Goal: Information Seeking & Learning: Learn about a topic

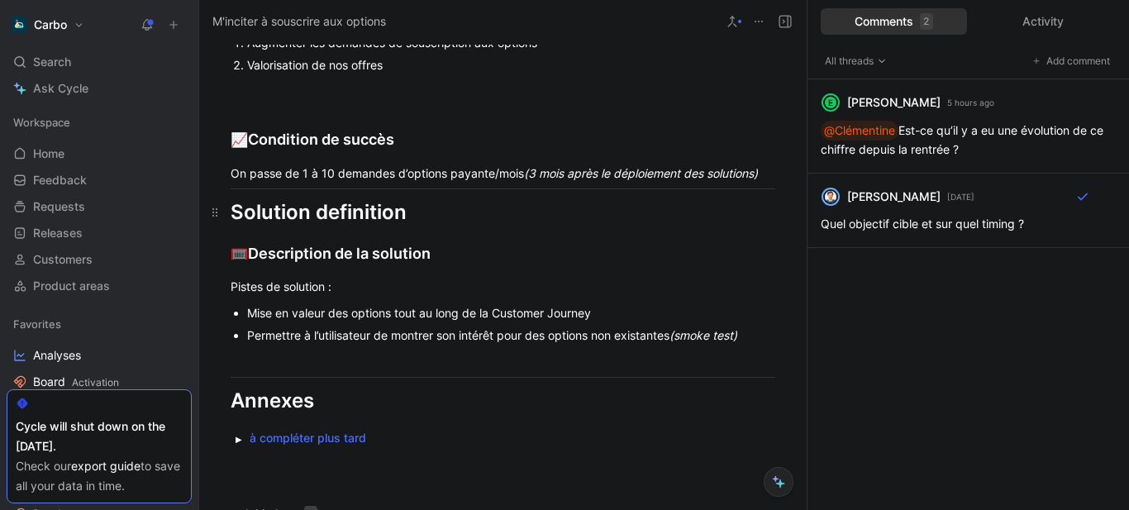
scroll to position [1791, 0]
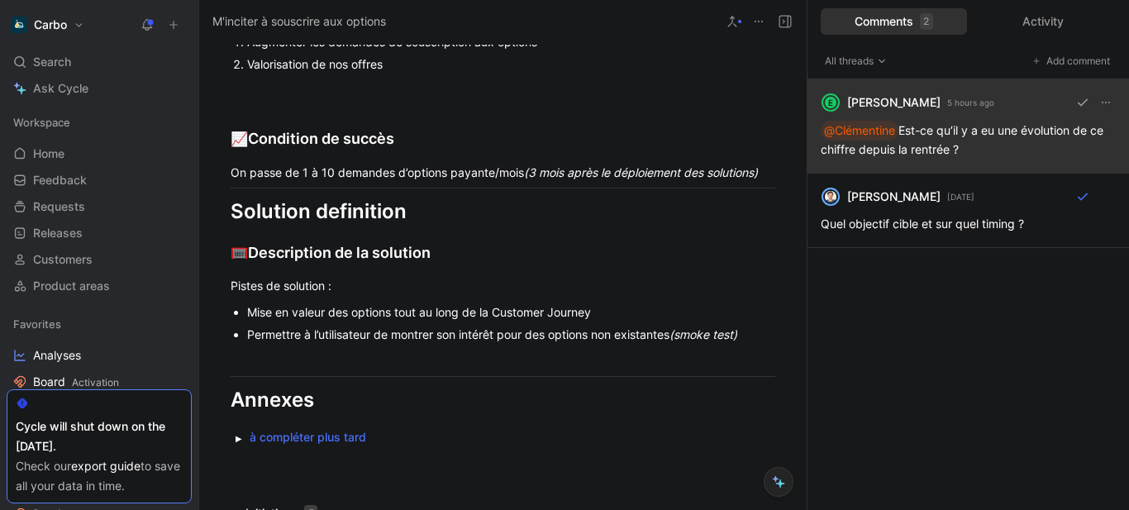
click at [949, 121] on div "E [PERSON_NAME] 5 hours ago @Clémentine Est-ce qu’il y a eu une évolution de ce…" at bounding box center [969, 126] width 322 height 94
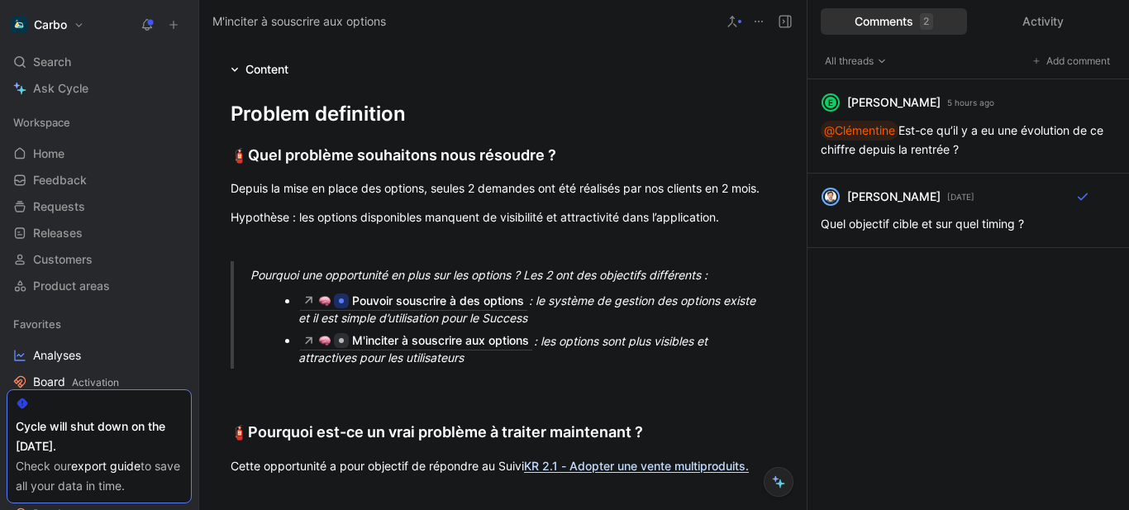
scroll to position [1263, 0]
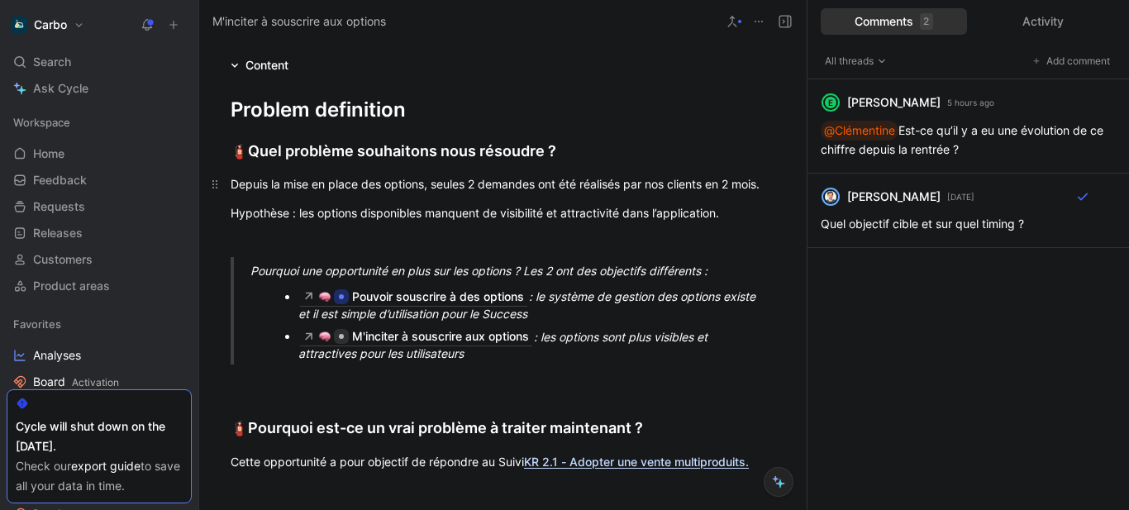
click at [477, 187] on div "Depuis la mise en place des options, seules 2 demandes ont été réalisés par nos…" at bounding box center [503, 183] width 545 height 17
click at [735, 183] on div "Depuis la mise en place des options, seules 3 demandes ont été réalisés par nos…" at bounding box center [503, 183] width 545 height 17
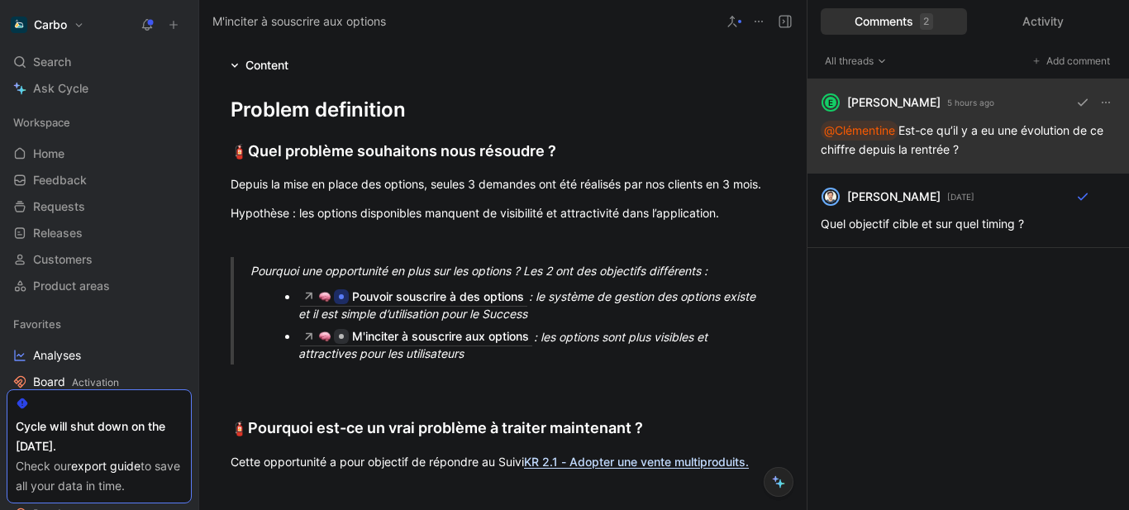
click at [961, 136] on div "E [PERSON_NAME] 5 hours ago @Clémentine Est-ce qu’il y a eu une évolution de ce…" at bounding box center [969, 126] width 322 height 94
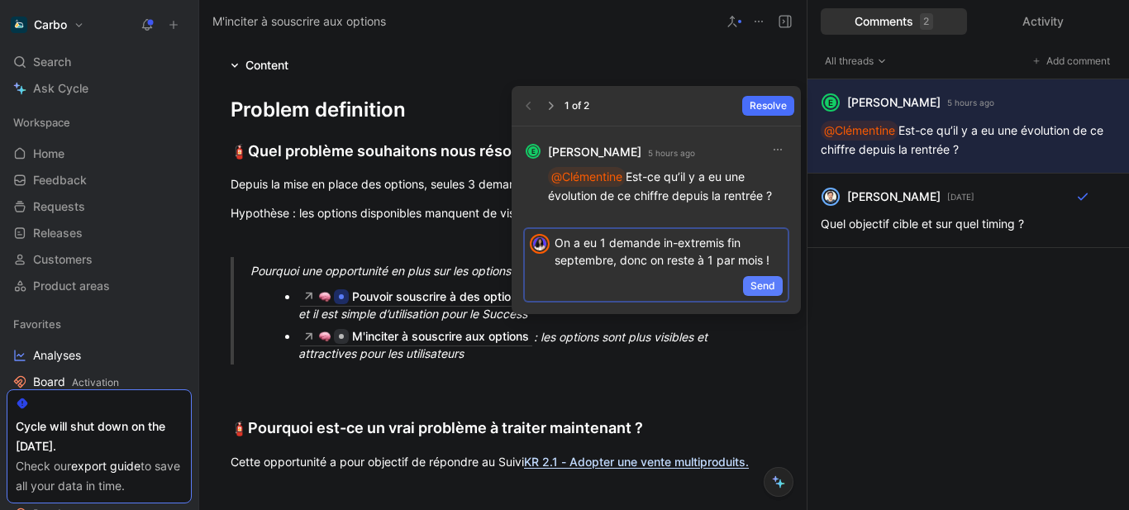
click at [757, 289] on span "Send" at bounding box center [763, 286] width 25 height 17
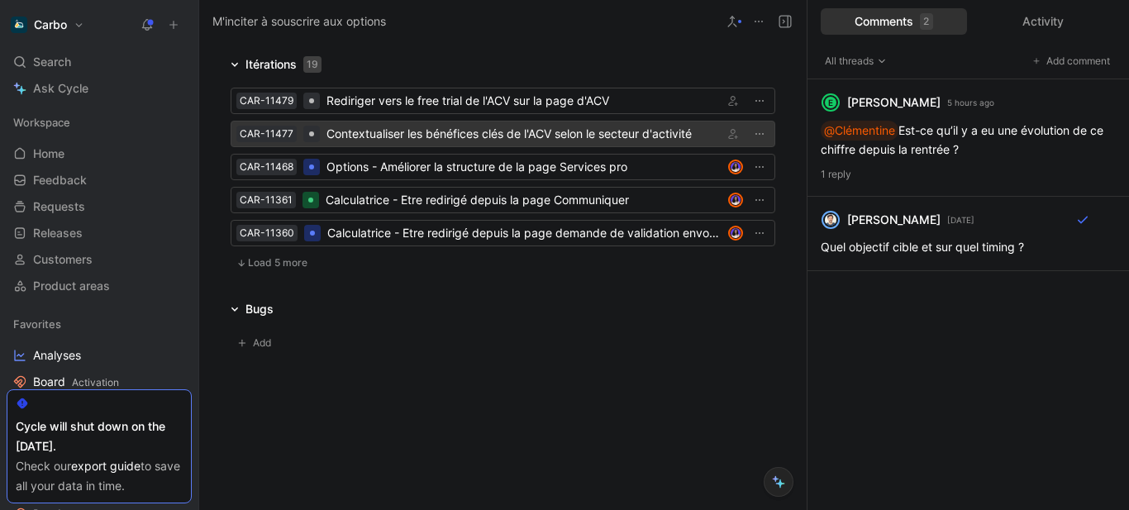
scroll to position [2512, 0]
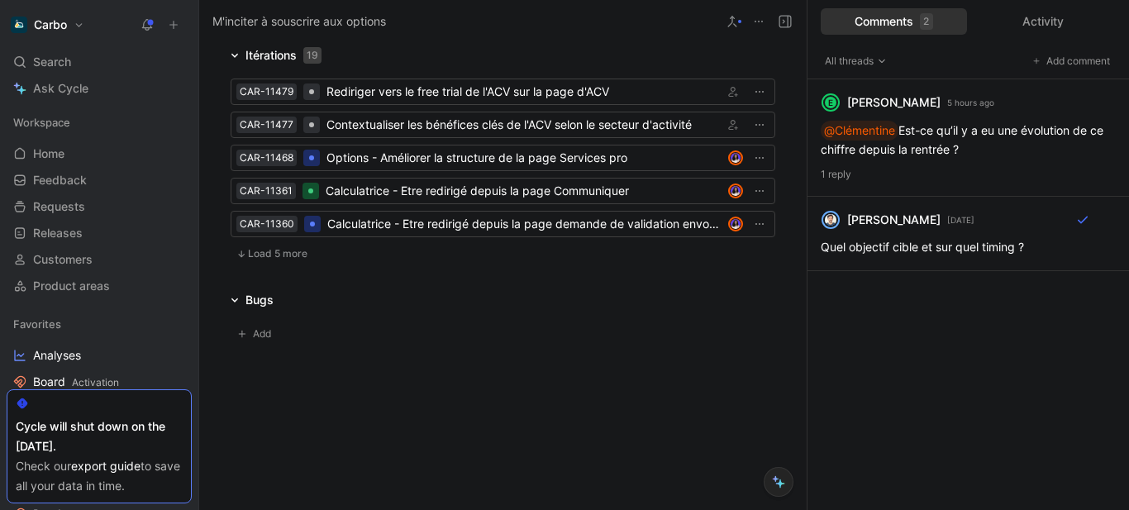
click at [150, 31] on icon at bounding box center [147, 24] width 13 height 13
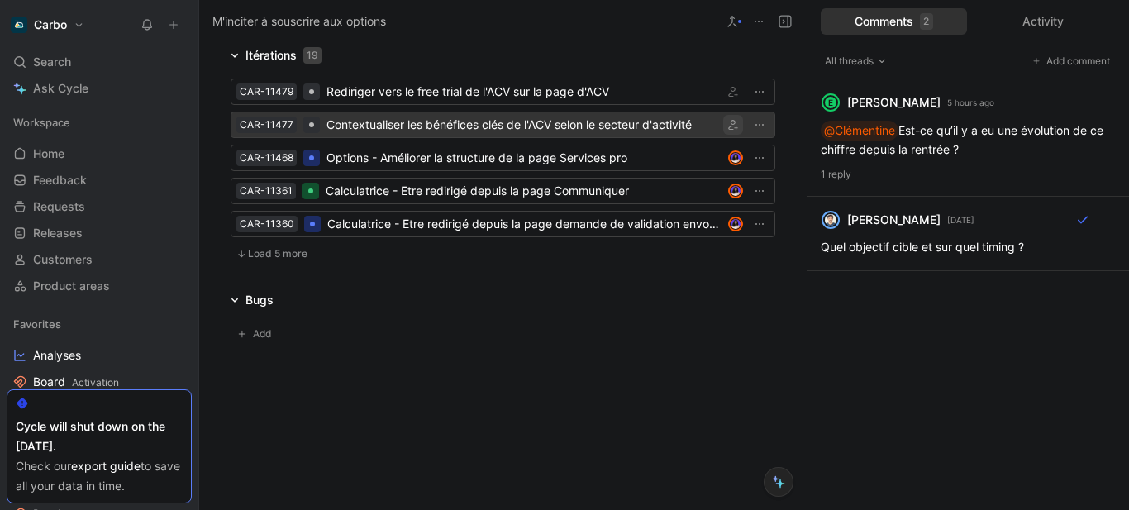
click at [728, 124] on icon "button" at bounding box center [733, 125] width 10 height 10
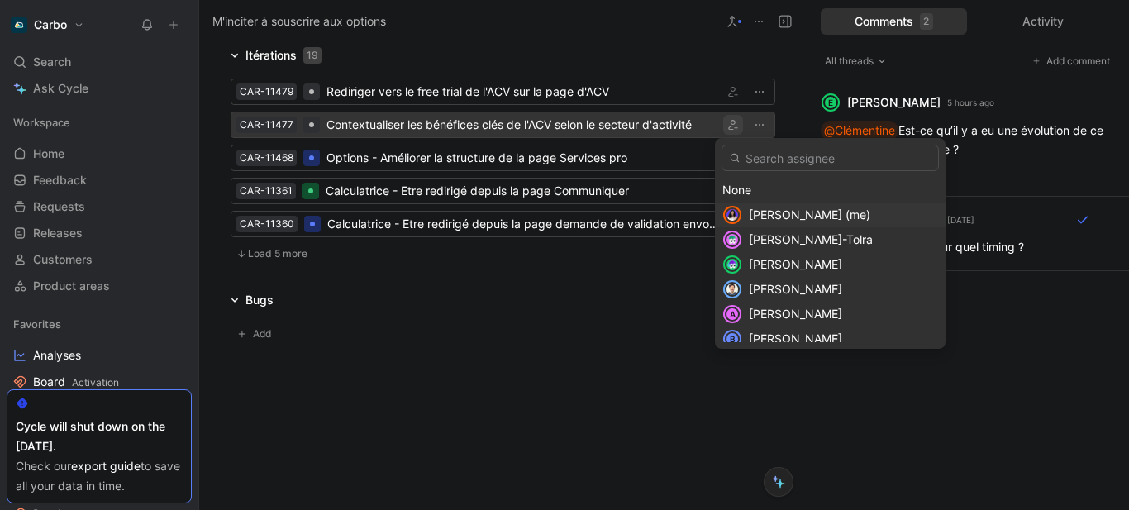
click at [751, 212] on span "[PERSON_NAME] (me)" at bounding box center [810, 214] width 122 height 14
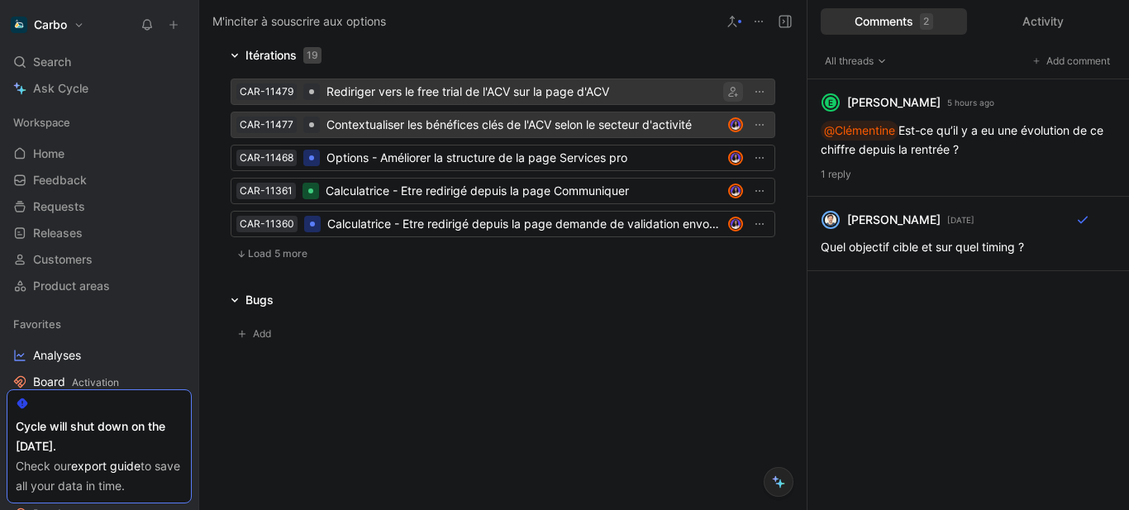
click at [726, 85] on button "button" at bounding box center [733, 92] width 20 height 20
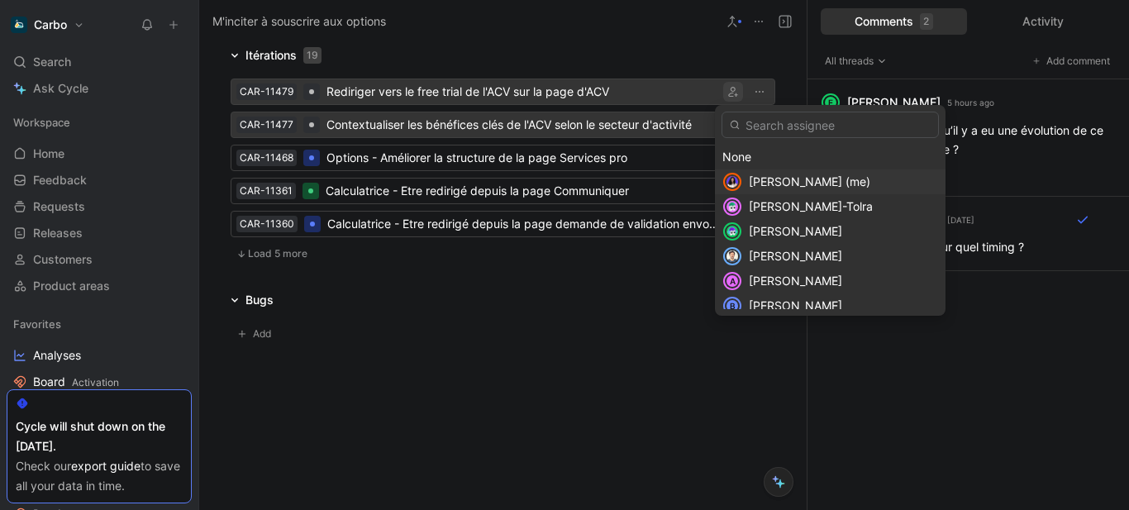
click at [830, 170] on div "[PERSON_NAME] (me)" at bounding box center [830, 181] width 231 height 25
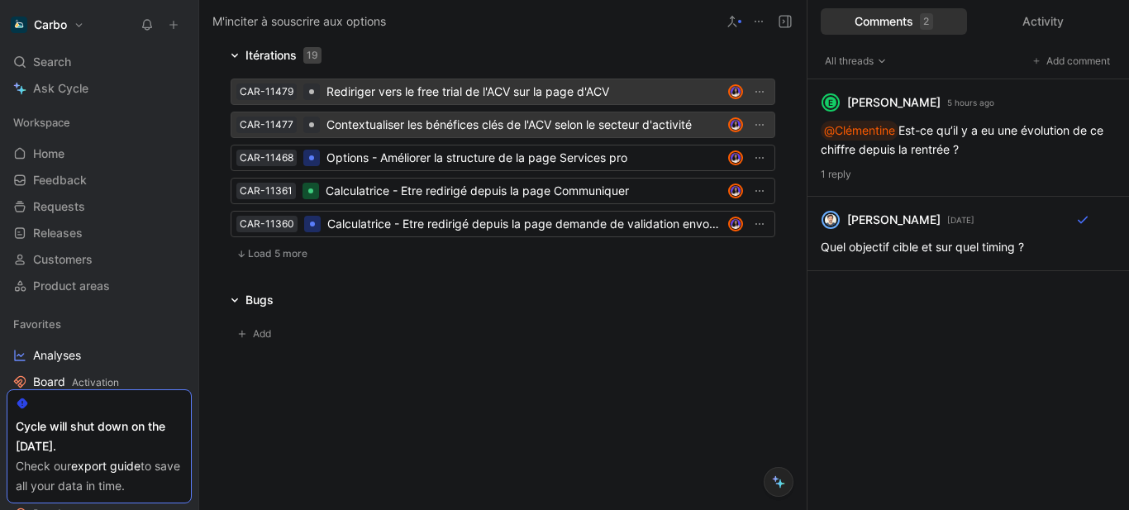
click at [286, 255] on span "Load 5 more" at bounding box center [278, 253] width 60 height 13
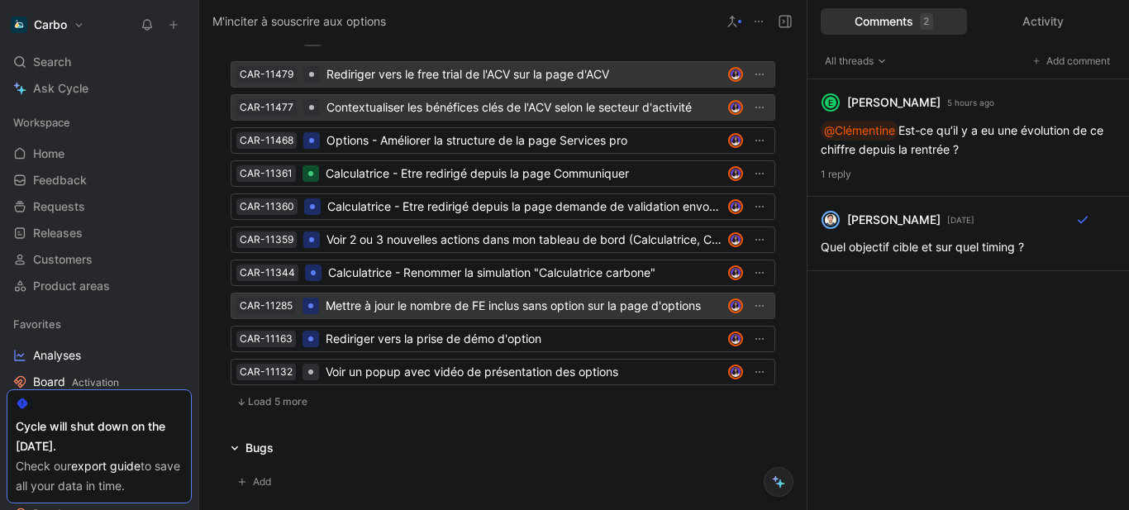
click at [430, 316] on div "Mettre à jour le nombre de FE inclus sans option sur la page d'options" at bounding box center [524, 306] width 396 height 20
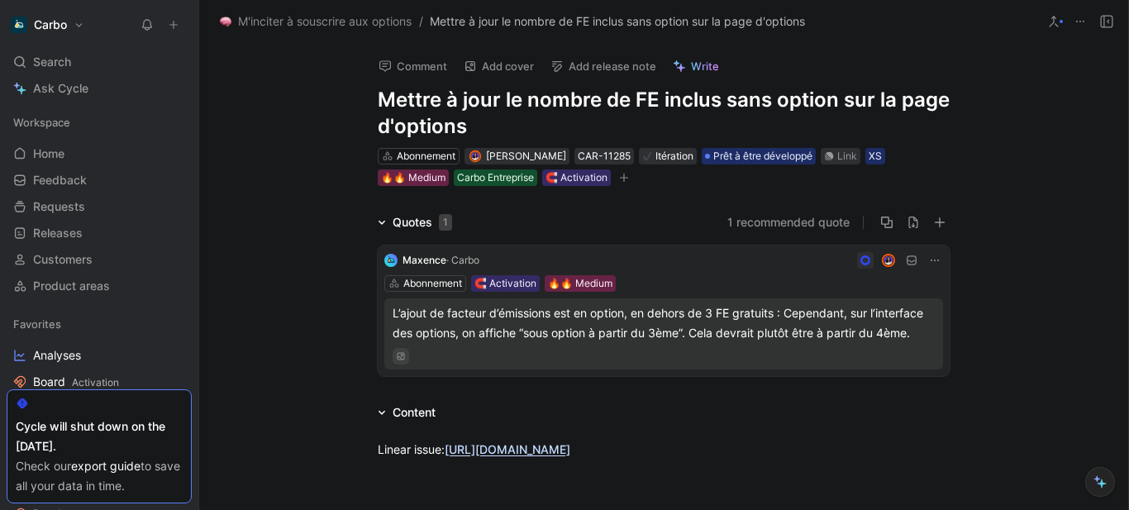
click at [380, 99] on h1 "Mettre à jour le nombre de FE inclus sans option sur la page d'options" at bounding box center [664, 113] width 572 height 53
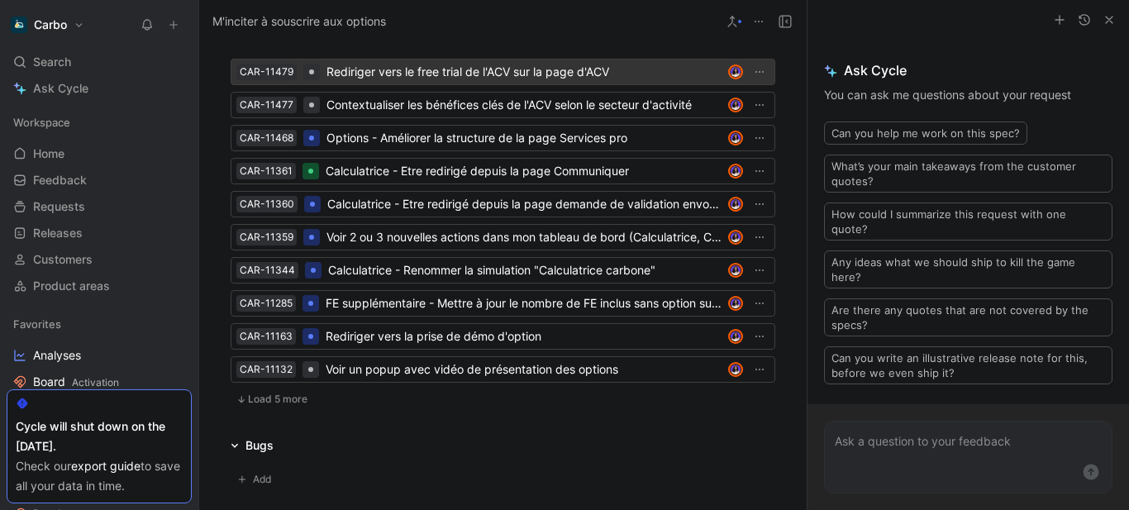
scroll to position [2516, 0]
click at [415, 81] on div "Rediriger vers le free trial de l'ACV sur la page d'ACV" at bounding box center [524, 71] width 395 height 20
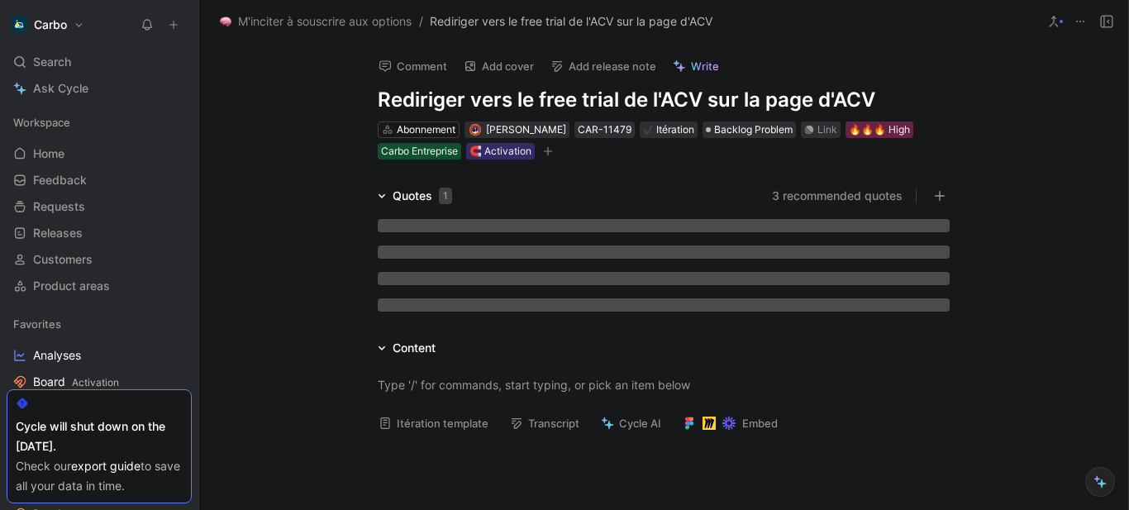
click at [378, 98] on h1 "Rediriger vers le free trial de l'ACV sur la page d'ACV" at bounding box center [664, 100] width 572 height 26
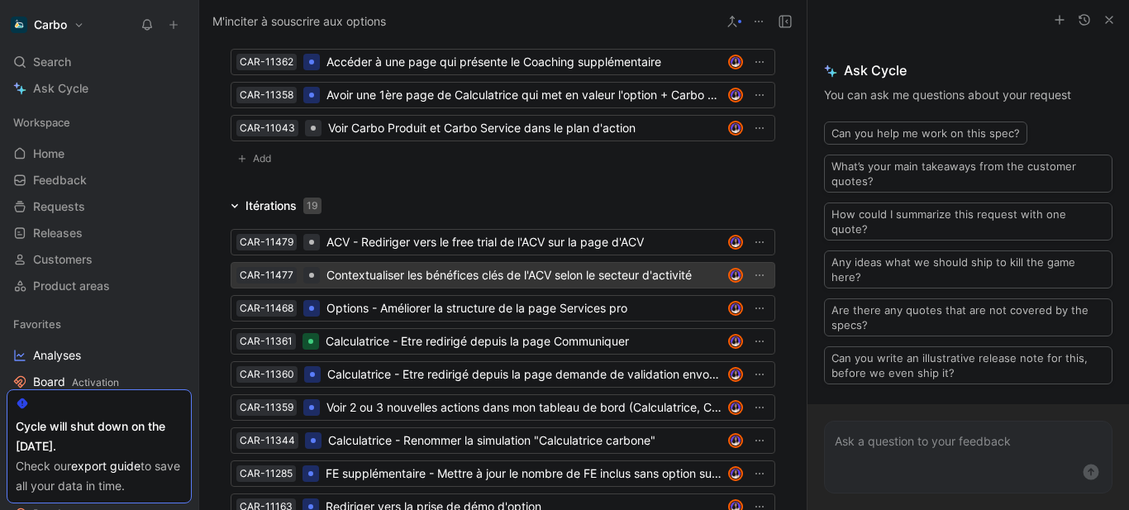
scroll to position [2345, 0]
click at [358, 284] on div "Contextualiser les bénéfices clés de l'ACV selon le secteur d'activité" at bounding box center [524, 275] width 395 height 20
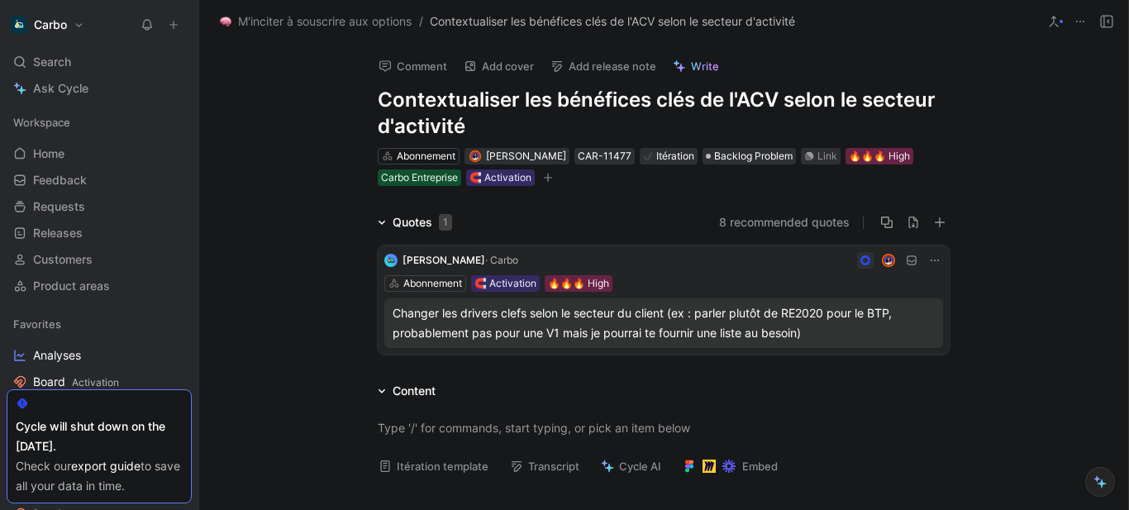
click at [380, 93] on h1 "Contextualiser les bénéfices clés de l'ACV selon le secteur d'activité" at bounding box center [664, 113] width 572 height 53
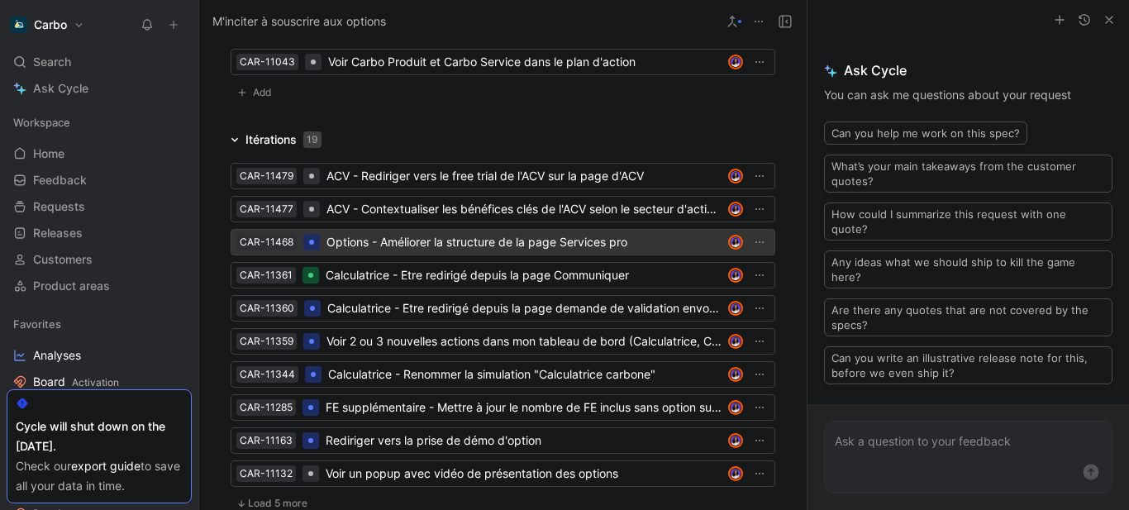
scroll to position [2481, 0]
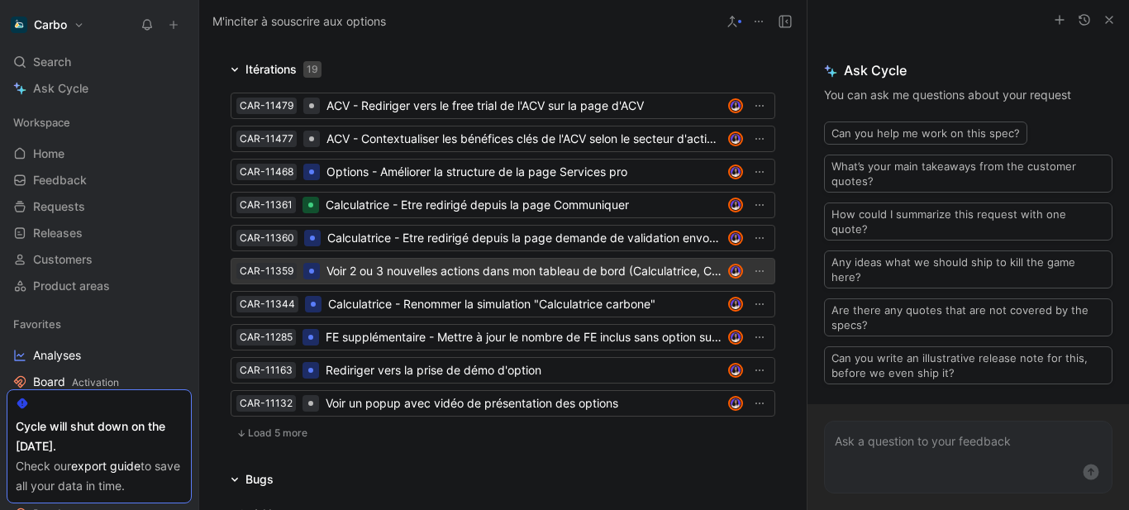
click at [399, 281] on div "Voir 2 ou 3 nouvelles actions dans mon tableau de bord (Calculatrice, Carbo Pro…" at bounding box center [524, 271] width 395 height 20
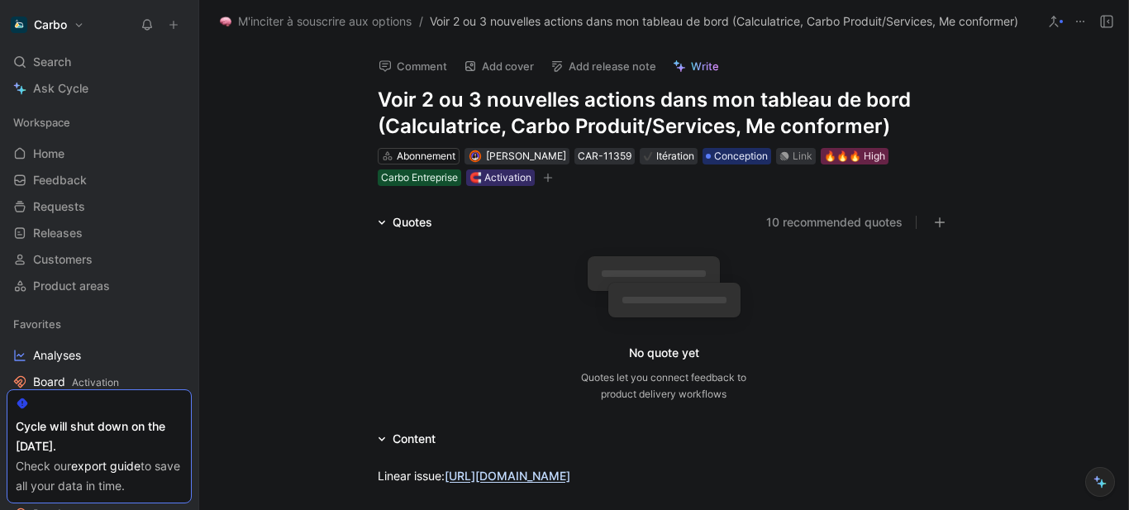
click at [379, 100] on h1 "Voir 2 ou 3 nouvelles actions dans mon tableau de bord (Calculatrice, Carbo Pro…" at bounding box center [664, 113] width 572 height 53
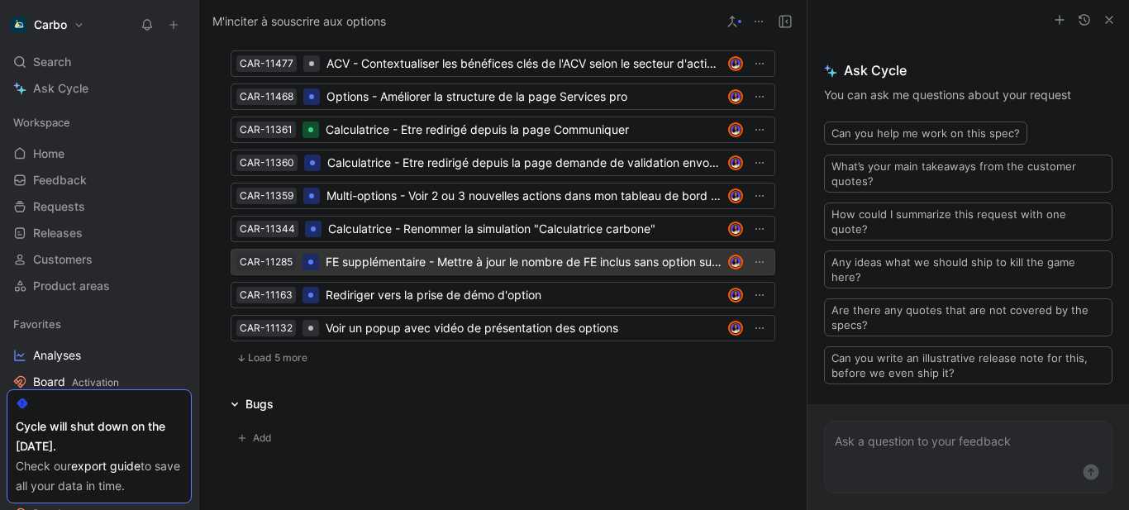
scroll to position [2557, 0]
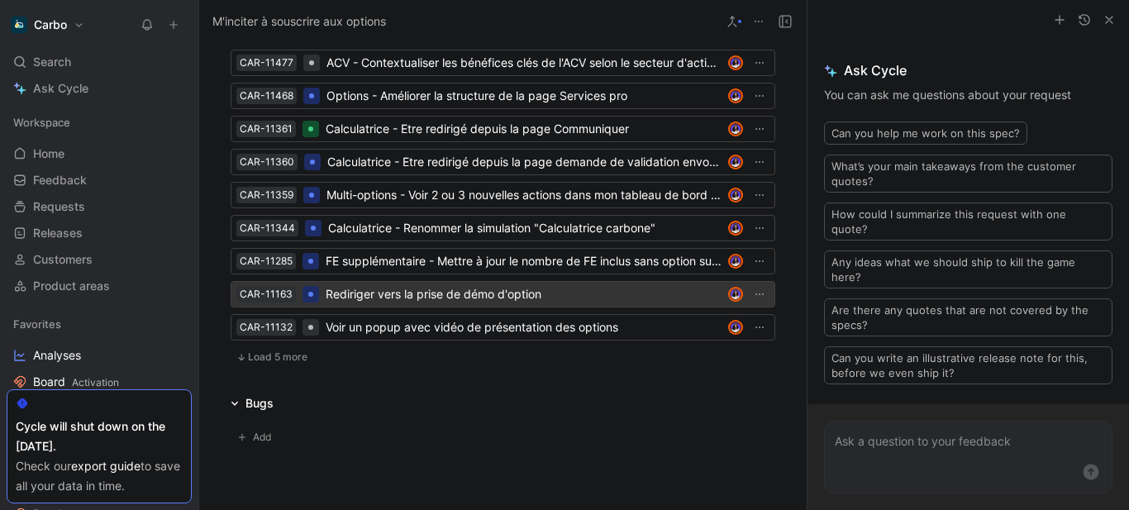
click at [380, 304] on div "Rediriger vers la prise de démo d'option" at bounding box center [524, 294] width 396 height 20
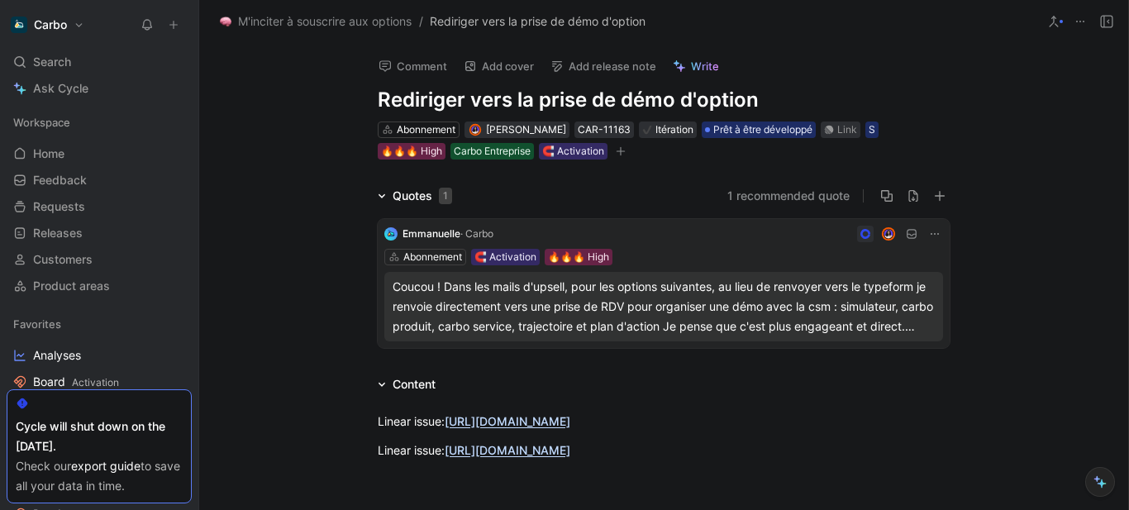
click at [378, 94] on h1 "Rediriger vers la prise de démo d'option" at bounding box center [664, 100] width 572 height 26
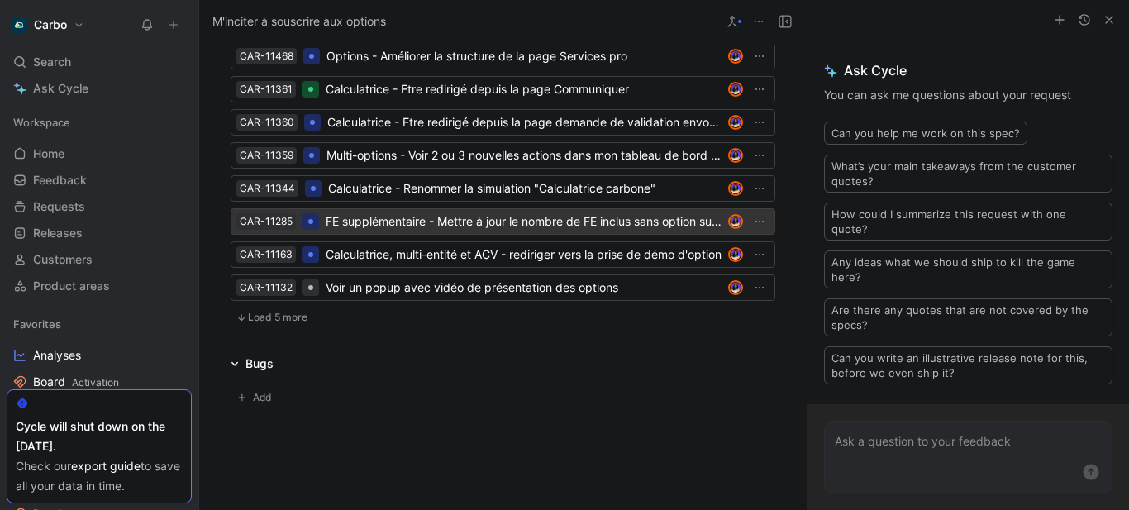
scroll to position [2597, 0]
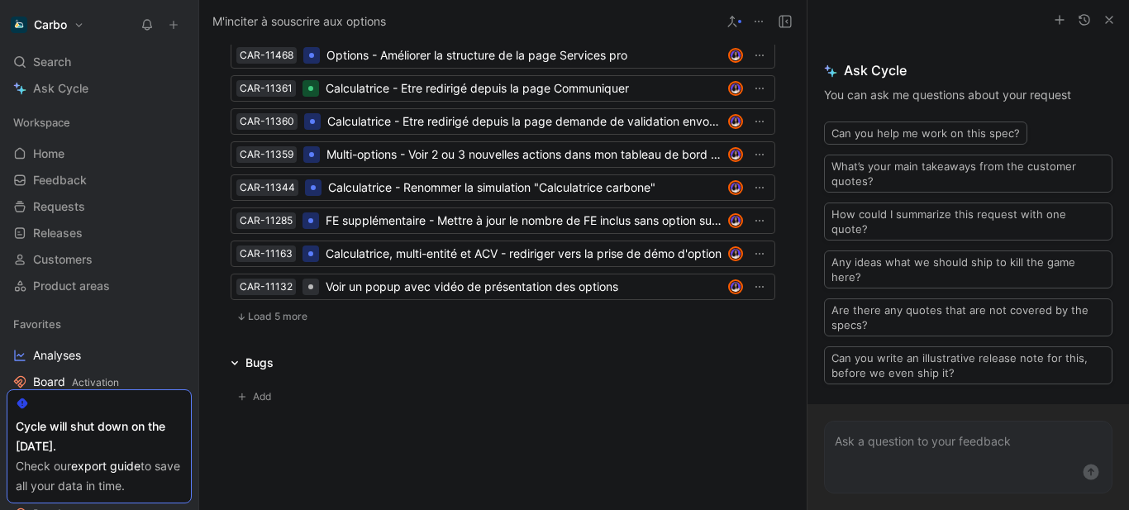
click at [287, 323] on span "Load 5 more" at bounding box center [278, 316] width 60 height 13
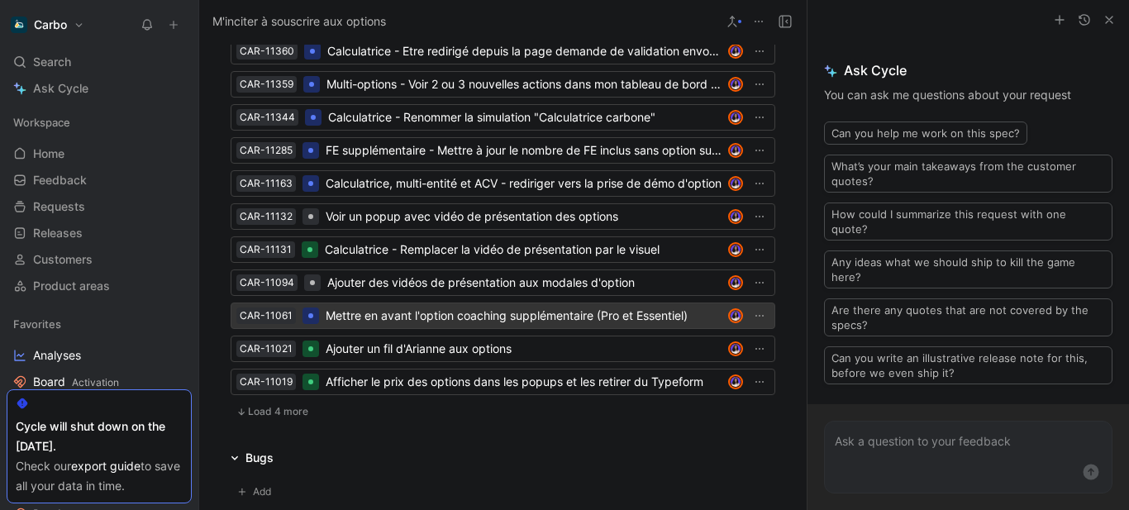
scroll to position [2692, 0]
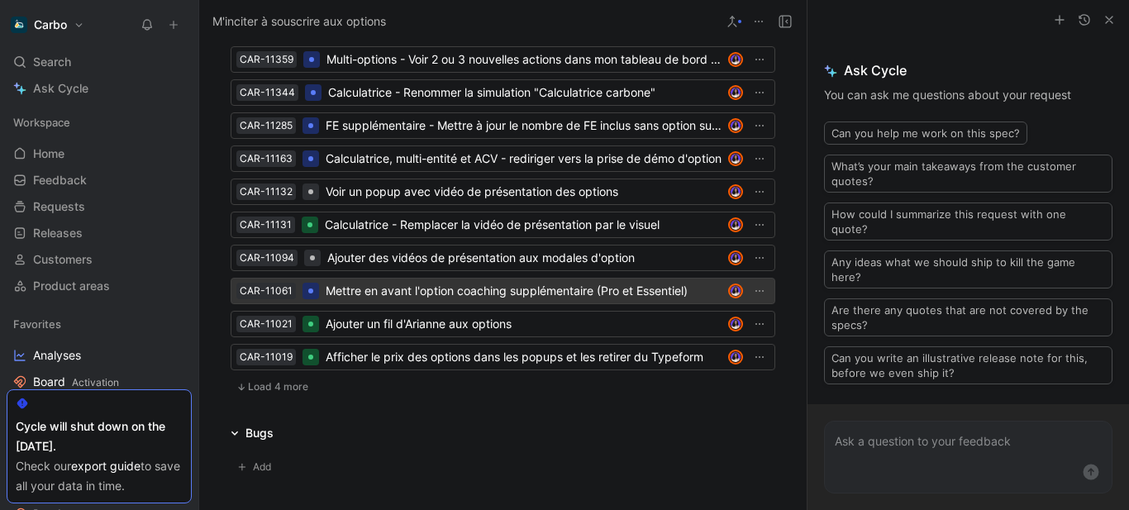
click at [417, 301] on div "Mettre en avant l'option coaching supplémentaire (Pro et Essentiel)" at bounding box center [524, 291] width 396 height 20
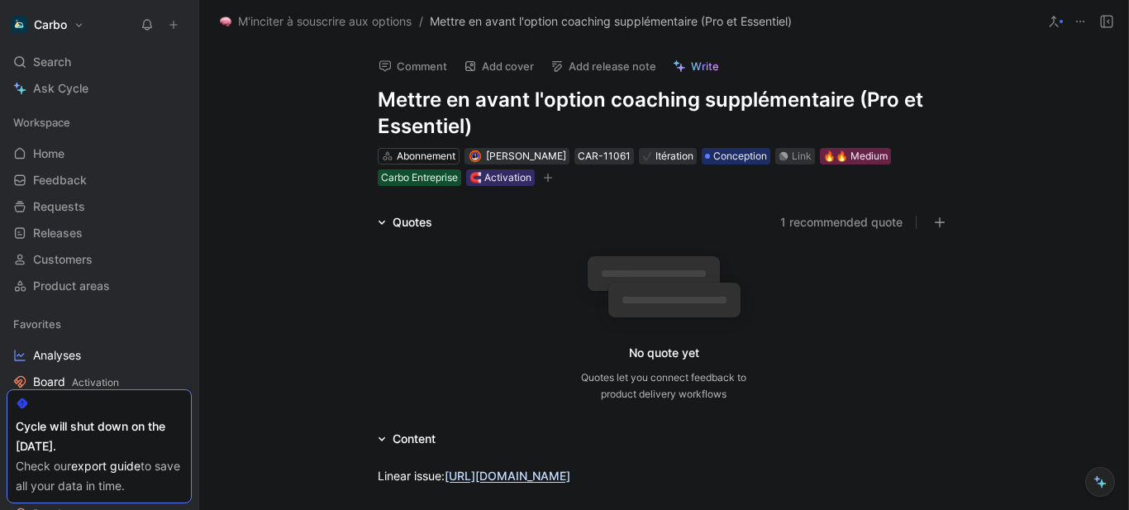
click at [380, 99] on h1 "Mettre en avant l'option coaching supplémentaire (Pro et Essentiel)" at bounding box center [664, 113] width 572 height 53
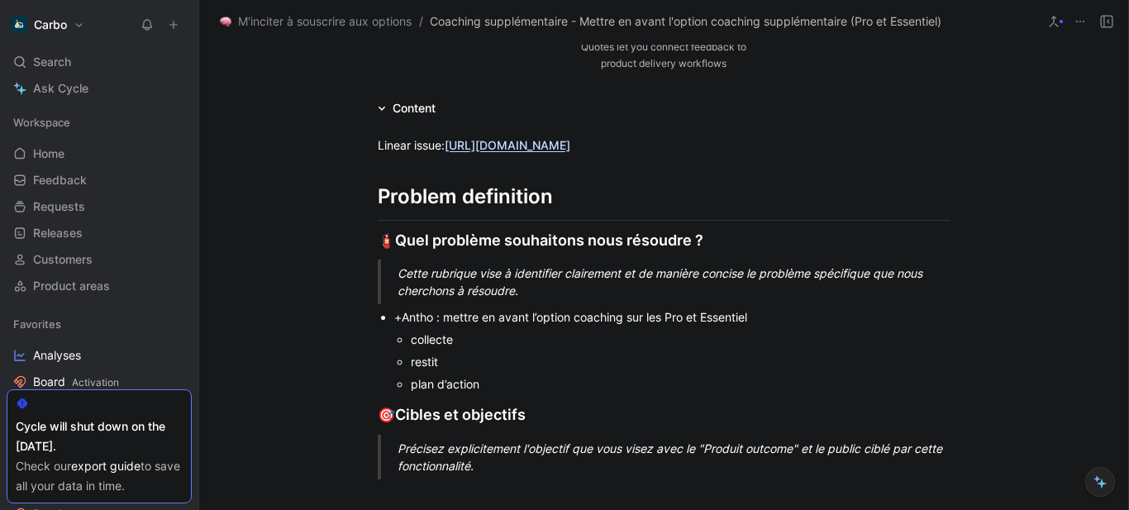
scroll to position [253, 0]
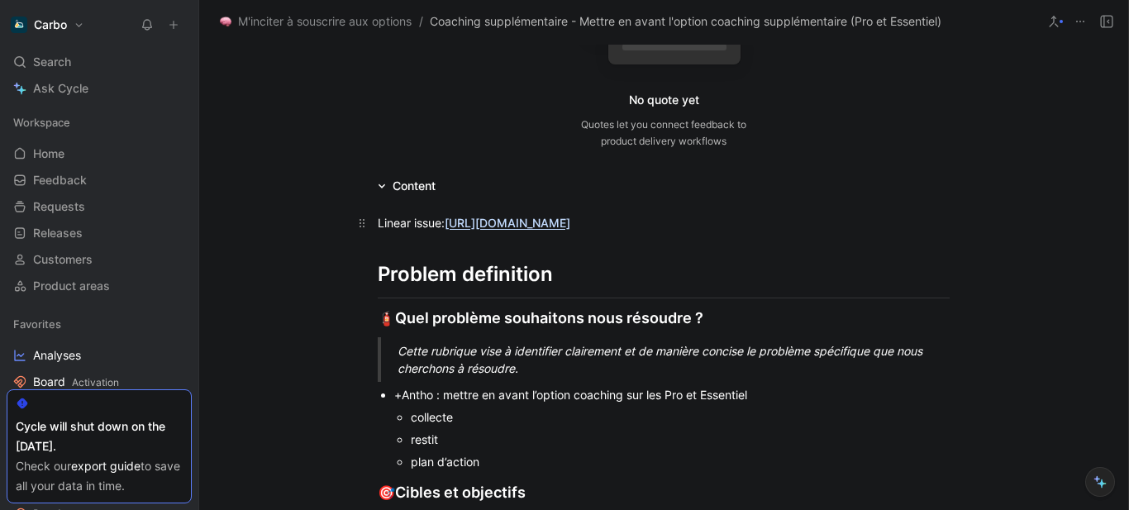
click at [522, 230] on link "[URL][DOMAIN_NAME]" at bounding box center [508, 223] width 126 height 14
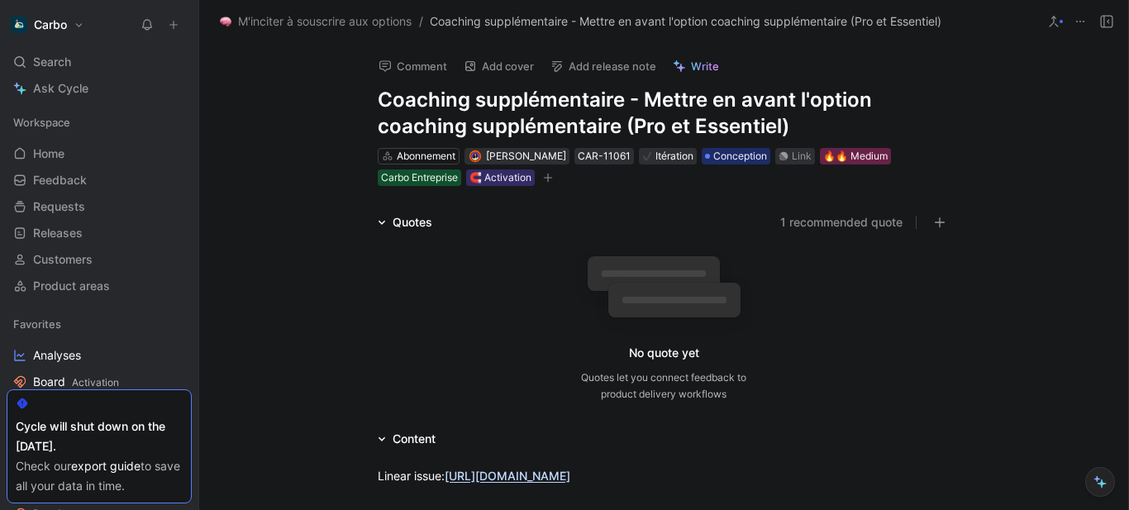
click at [641, 101] on h1 "Coaching supplémentaire - Mettre en avant l'option coaching supplémentaire (Pro…" at bounding box center [664, 113] width 572 height 53
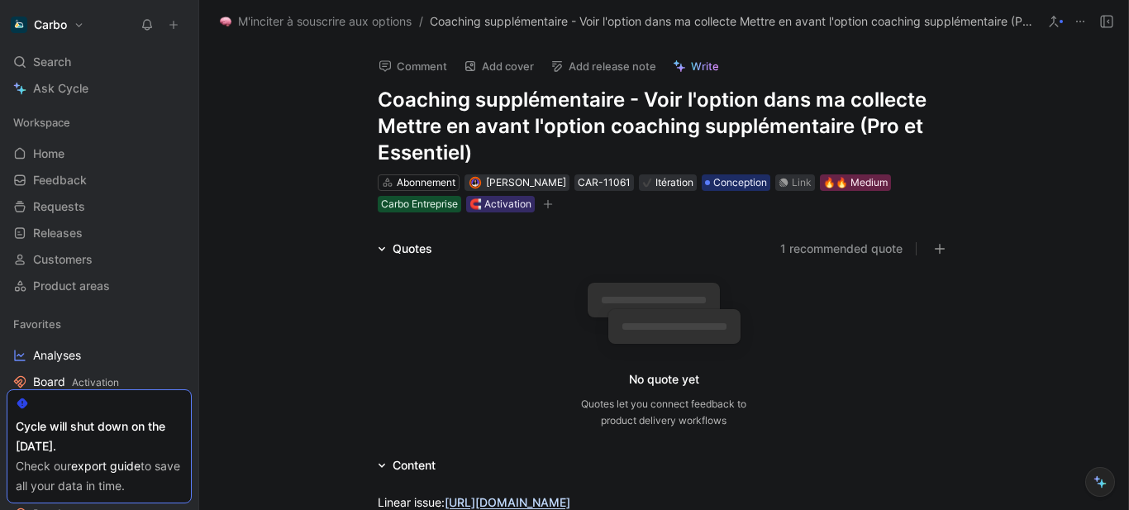
click at [760, 94] on h1 "Coaching supplémentaire - Voir l'option dans ma collecte Mettre en avant l'opti…" at bounding box center [664, 126] width 572 height 79
drag, startPoint x: 828, startPoint y: 99, endPoint x: 946, endPoint y: 103, distance: 118.3
click at [946, 103] on div "Comment Add cover Add release note Write Coaching supplémentaire - Voir l'optio…" at bounding box center [663, 128] width 635 height 171
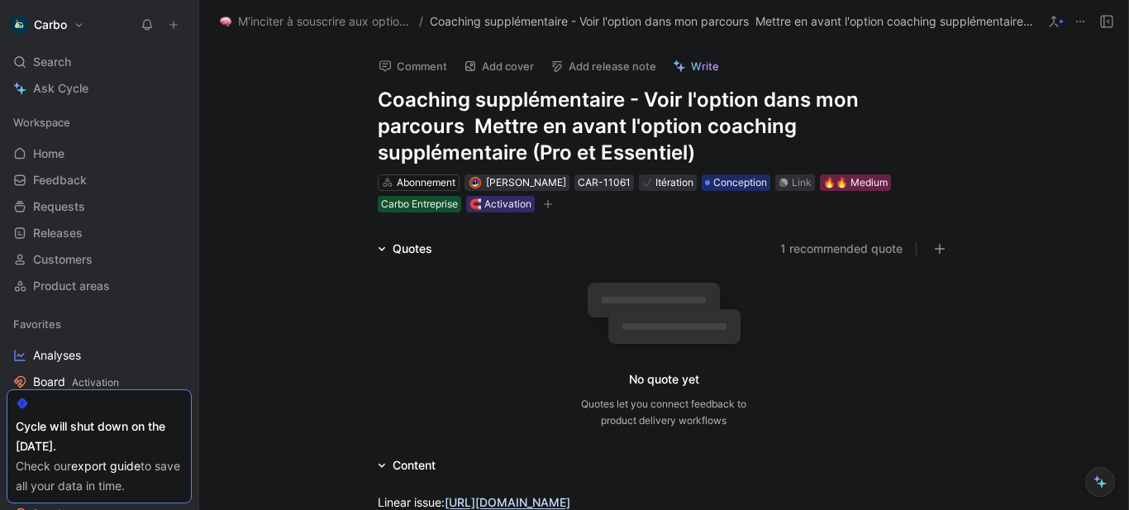
drag, startPoint x: 470, startPoint y: 122, endPoint x: 963, endPoint y: 119, distance: 493.5
click at [963, 119] on div "Comment Add cover Add release note Write Coaching supplémentaire - Voir l'optio…" at bounding box center [663, 128] width 635 height 171
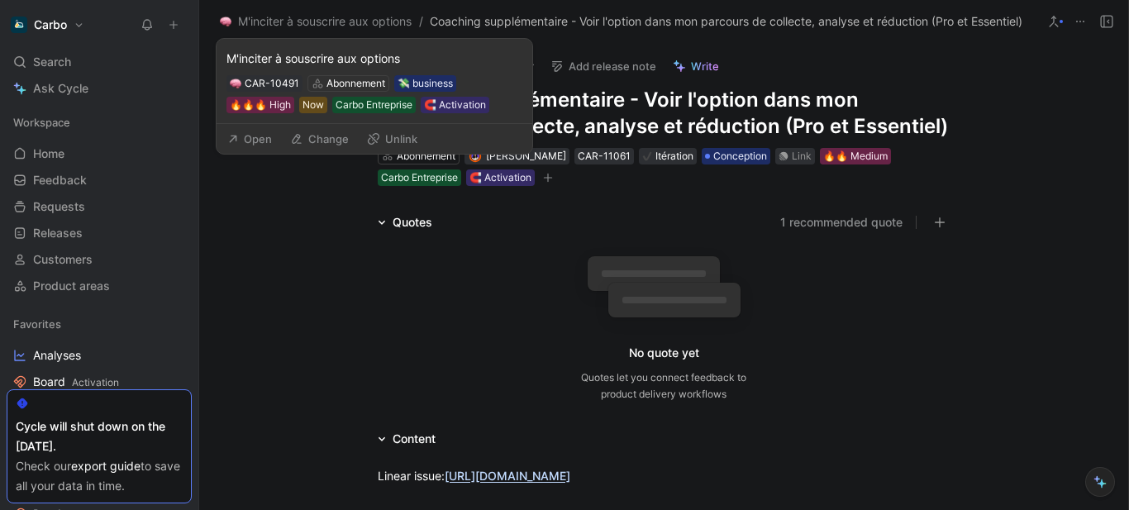
click at [277, 136] on button "Open" at bounding box center [250, 138] width 60 height 23
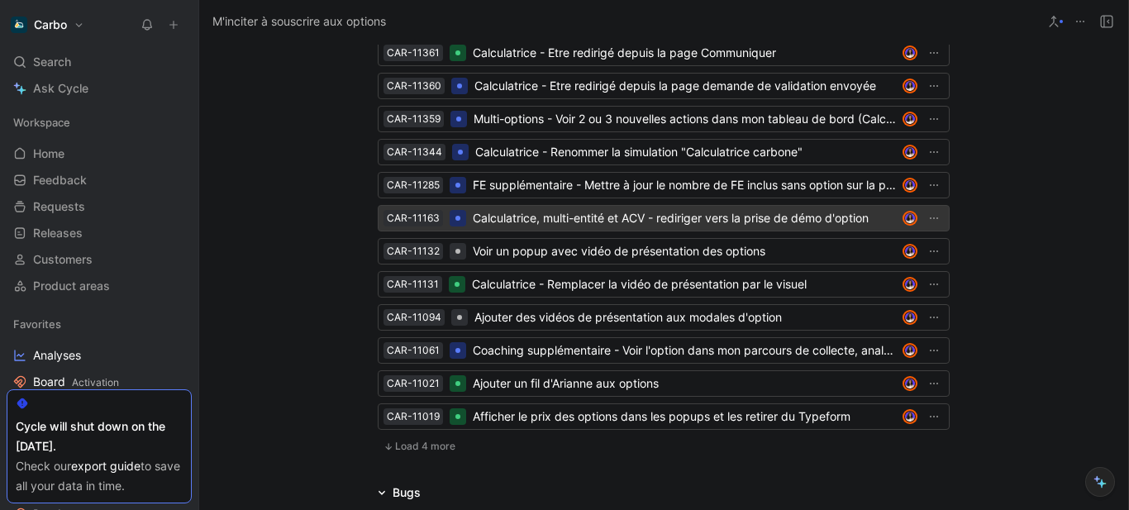
scroll to position [2614, 0]
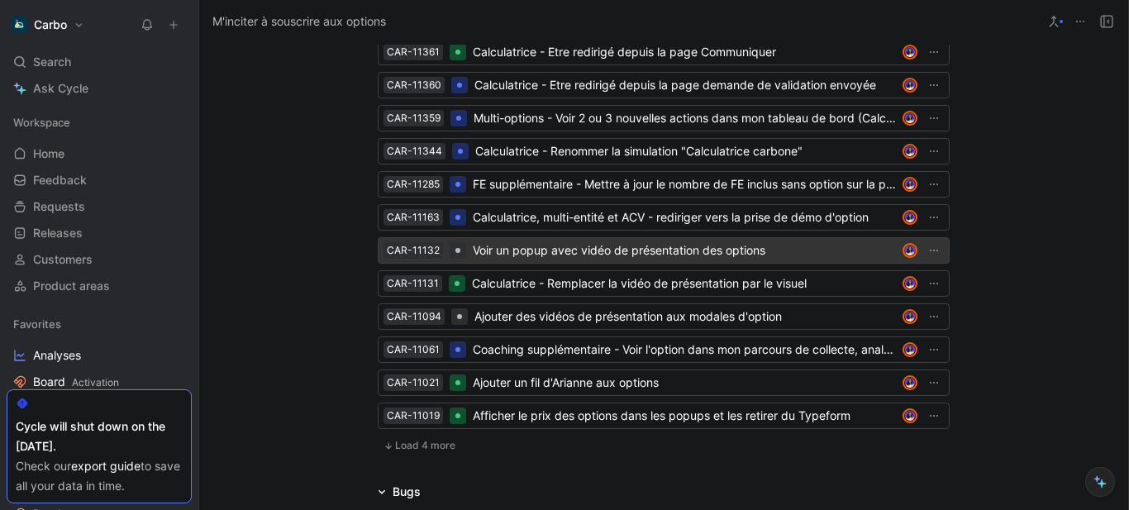
click at [499, 247] on div "Voir un popup avec vidéo de présentation des options" at bounding box center [684, 251] width 423 height 20
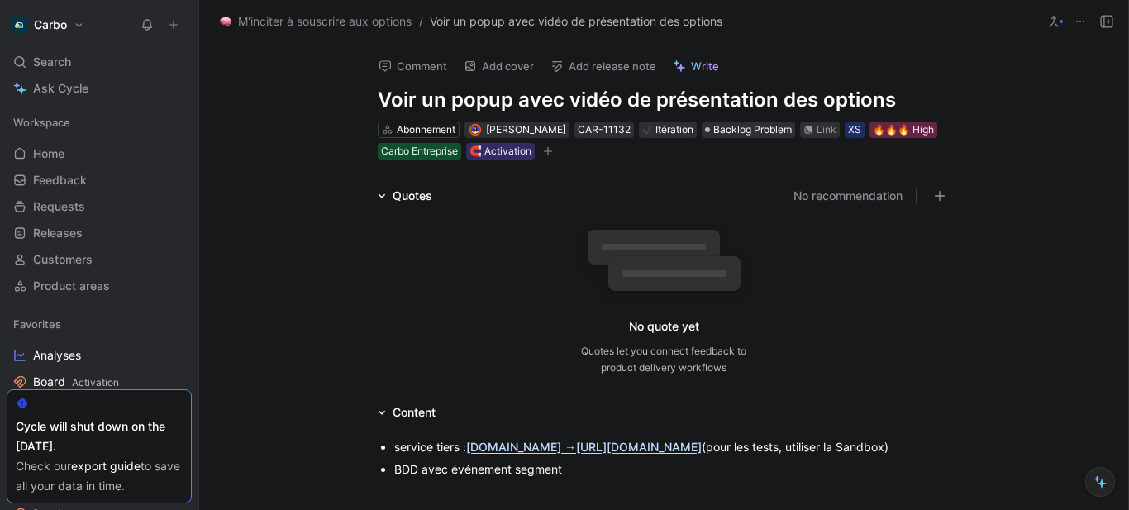
click at [379, 91] on h1 "Voir un popup avec vidéo de présentation des options" at bounding box center [664, 100] width 572 height 26
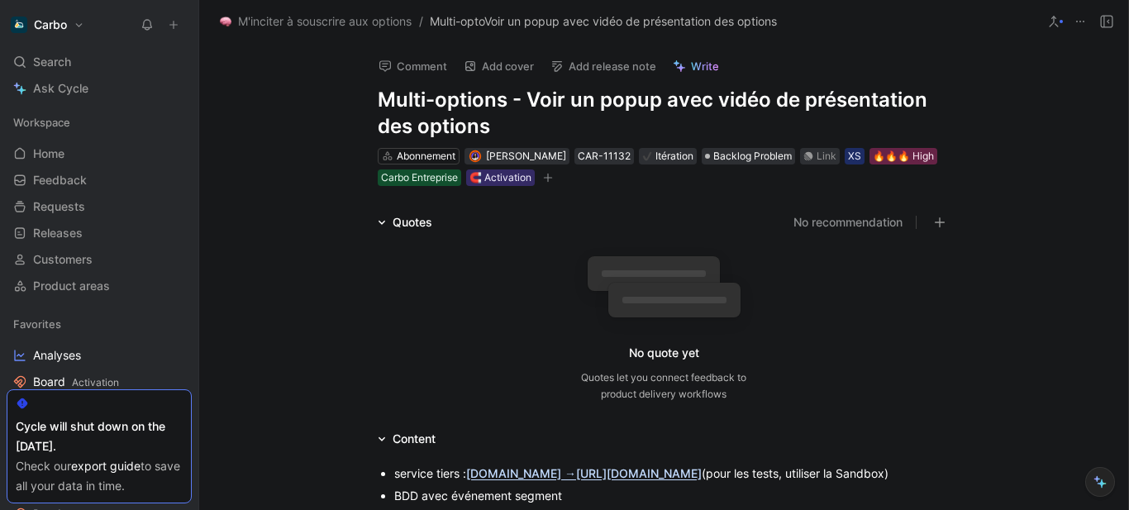
click at [379, 91] on h1 "Multi-options - Voir un popup avec vidéo de présentation des options" at bounding box center [664, 113] width 572 height 53
drag, startPoint x: 527, startPoint y: 99, endPoint x: 222, endPoint y: 90, distance: 306.0
click at [222, 90] on div "Comment Add cover Add release note Write Multi-options - Voir un popup avec vid…" at bounding box center [663, 277] width 929 height 468
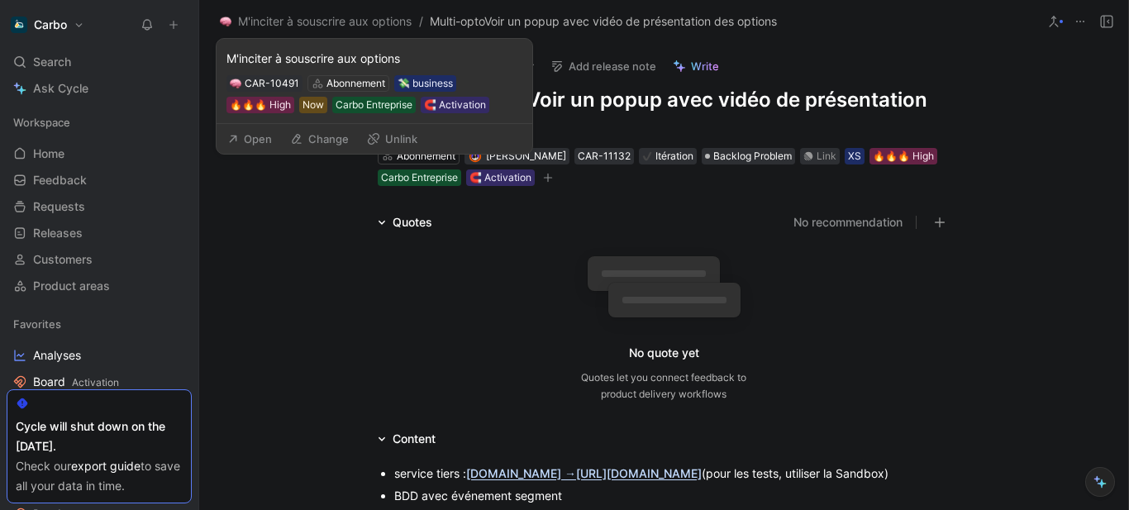
copy h1 "Multi-options -"
click at [265, 136] on button "Open" at bounding box center [250, 138] width 60 height 23
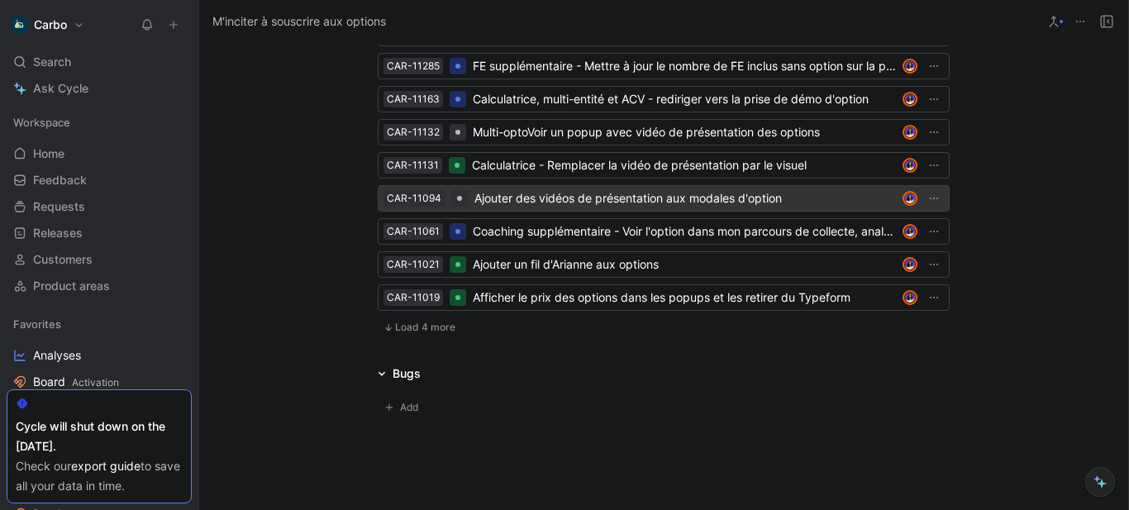
scroll to position [2675, 0]
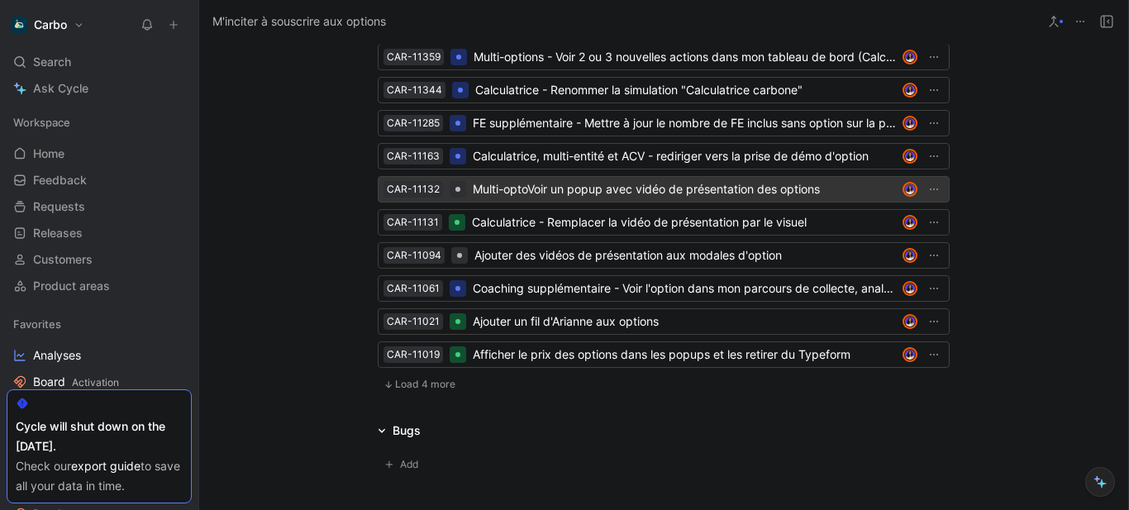
click at [503, 188] on div "Multi-optoVoir un popup avec vidéo de présentation des options" at bounding box center [684, 189] width 423 height 20
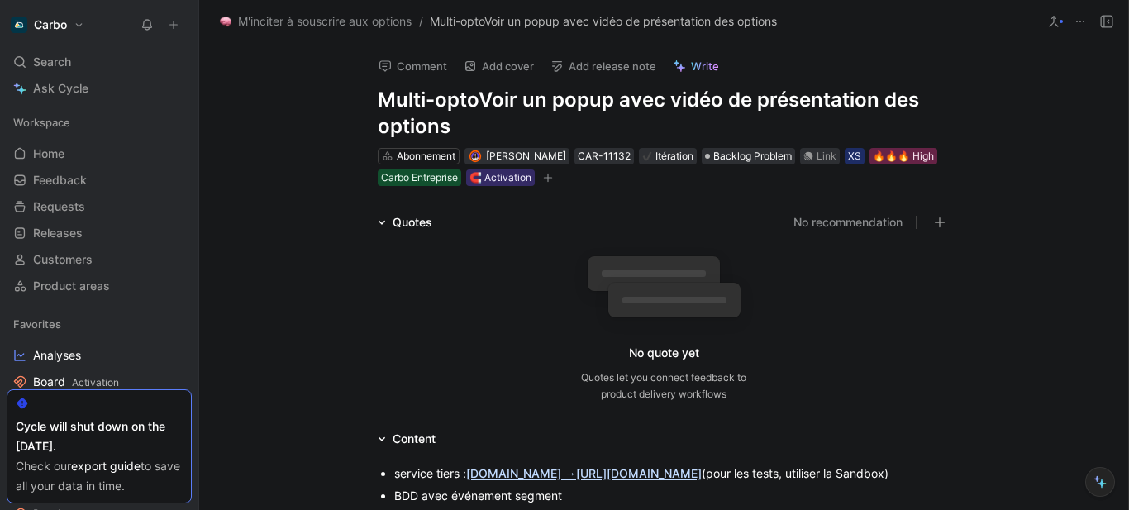
drag, startPoint x: 468, startPoint y: 95, endPoint x: 235, endPoint y: 74, distance: 234.0
click at [235, 74] on div "Comment Add cover Add release note Write Multi-optoVoir un popup avec vidéo de …" at bounding box center [663, 277] width 929 height 468
drag, startPoint x: 475, startPoint y: 106, endPoint x: 318, endPoint y: 86, distance: 158.3
click at [318, 86] on div "Comment Add cover Add release note Write Multi-optoVoir un popup avec vidéo de …" at bounding box center [663, 277] width 929 height 468
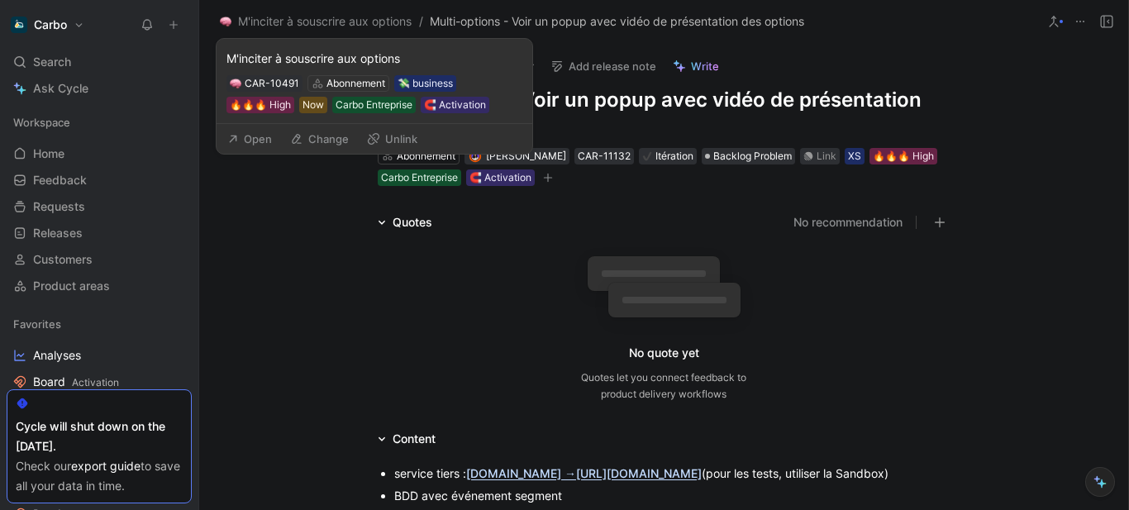
click at [266, 139] on button "Open" at bounding box center [250, 138] width 60 height 23
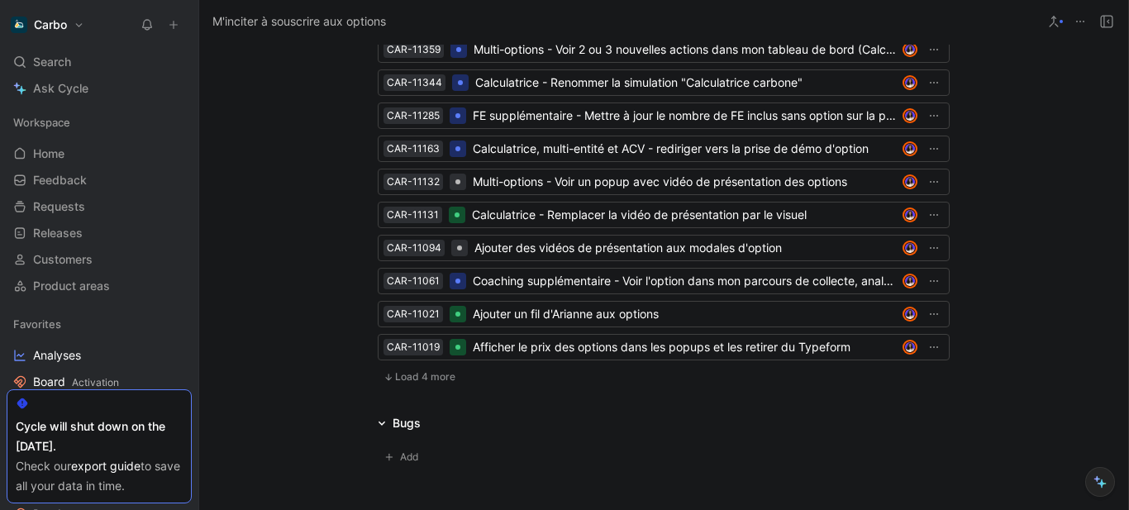
scroll to position [2683, 0]
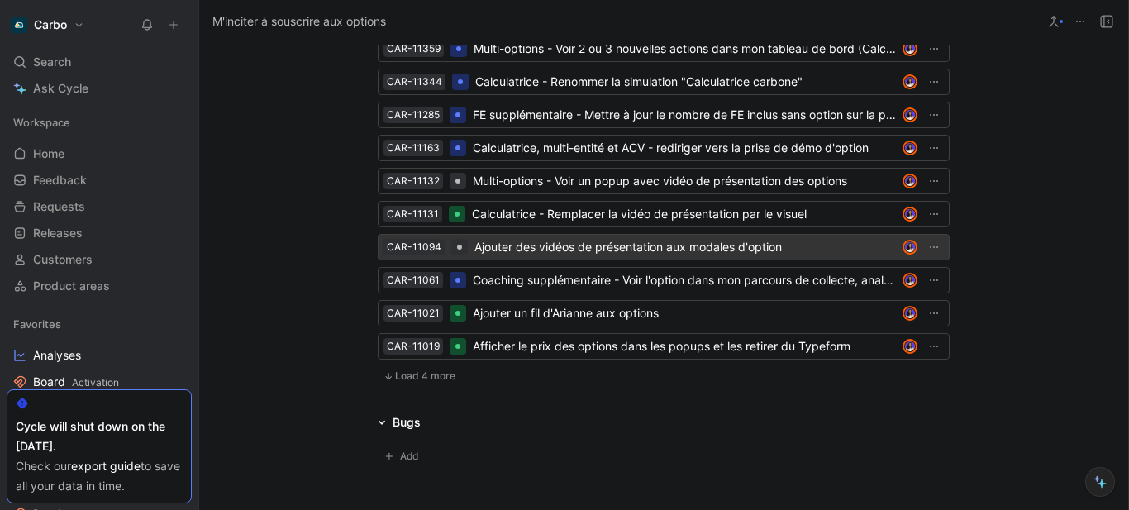
click at [569, 250] on div "Ajouter des vidéos de présentation aux modales d'option" at bounding box center [686, 247] width 422 height 20
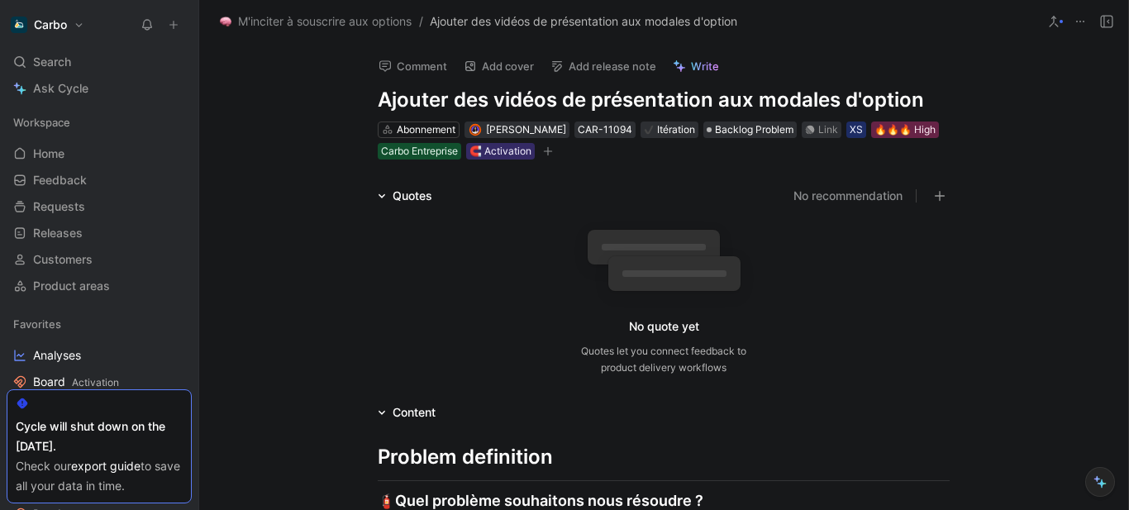
click at [378, 94] on h1 "Ajouter des vidéos de présentation aux modales d'option" at bounding box center [664, 100] width 572 height 26
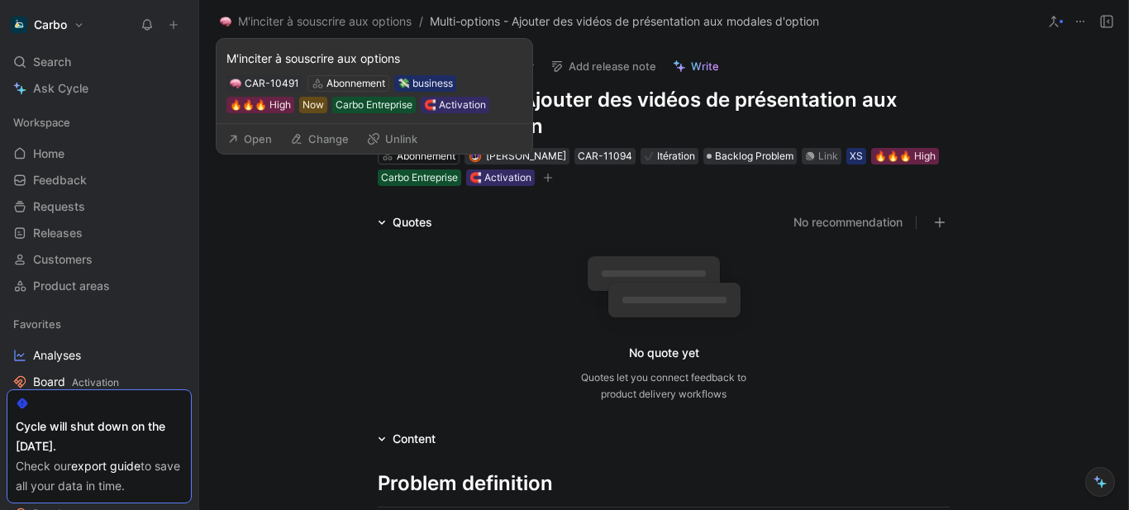
click at [261, 141] on button "Open" at bounding box center [250, 138] width 60 height 23
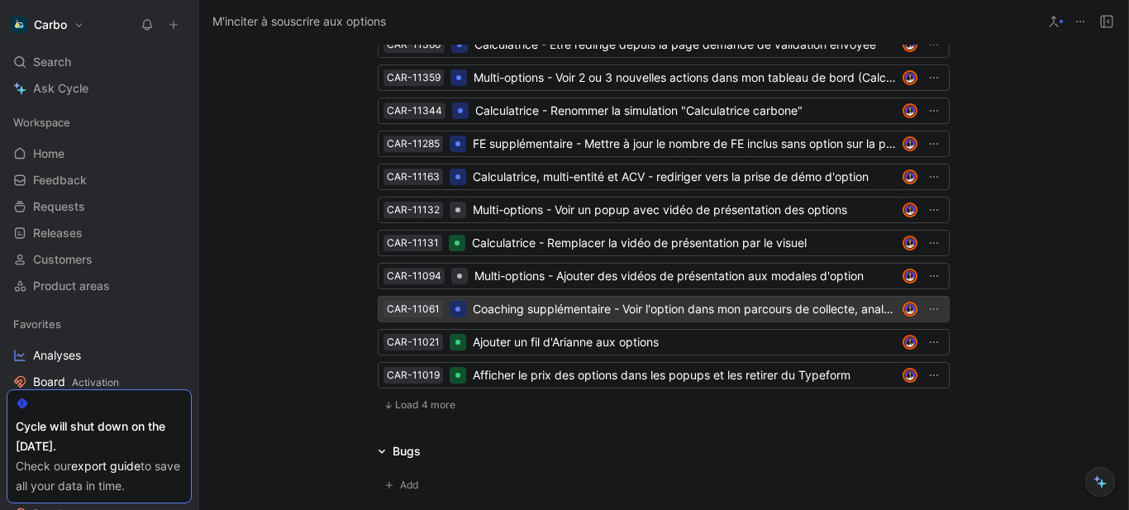
scroll to position [2655, 0]
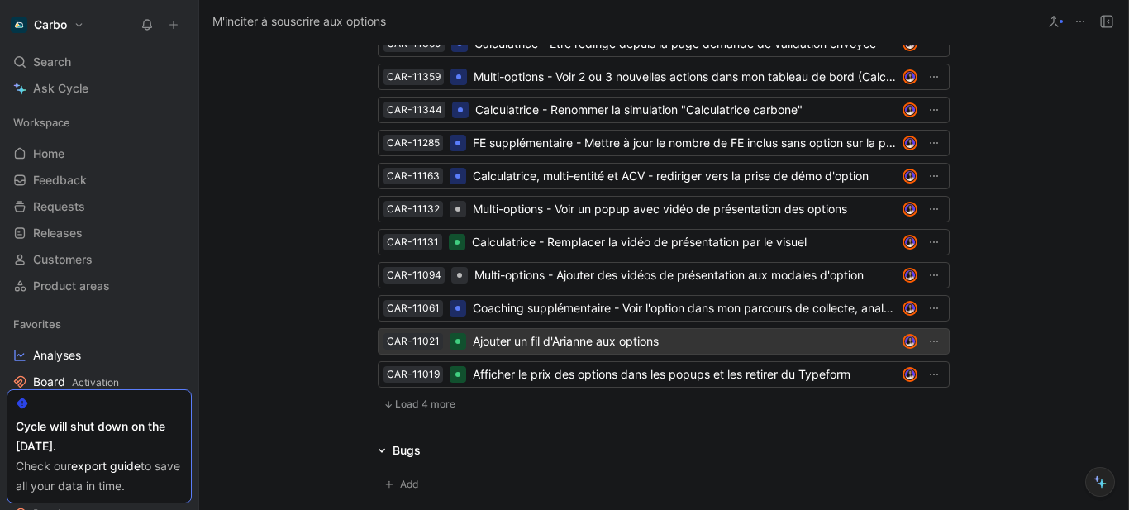
click at [538, 337] on div "Ajouter un fil d'Arianne aux options" at bounding box center [684, 341] width 423 height 20
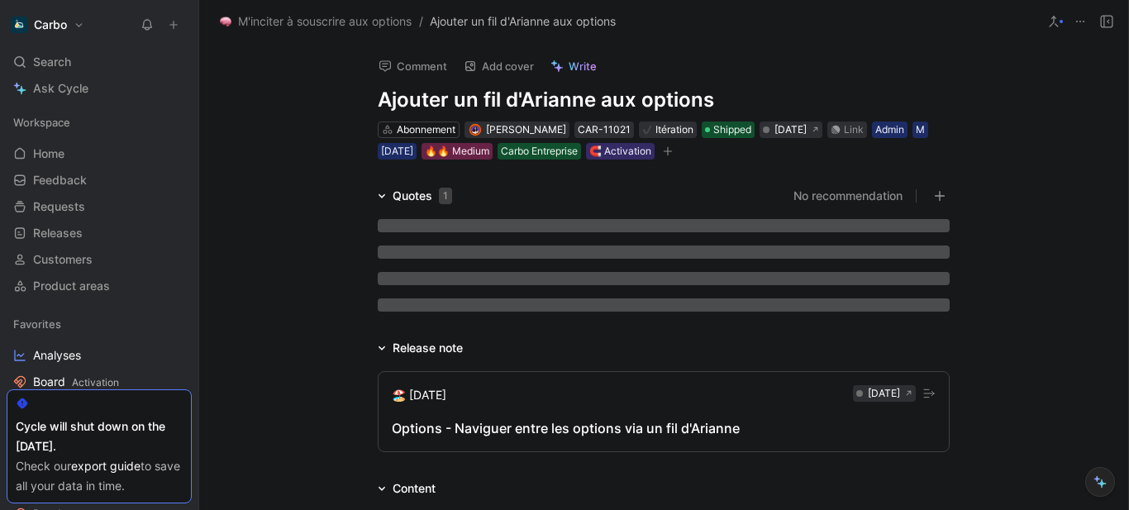
click at [384, 93] on h1 "Ajouter un fil d'Arianne aux options" at bounding box center [664, 100] width 572 height 26
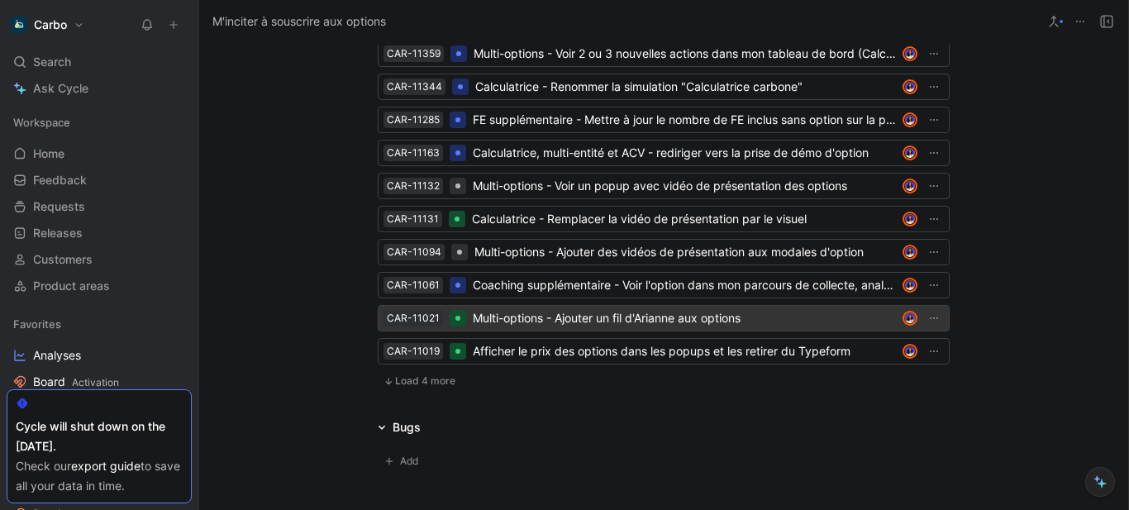
scroll to position [2679, 0]
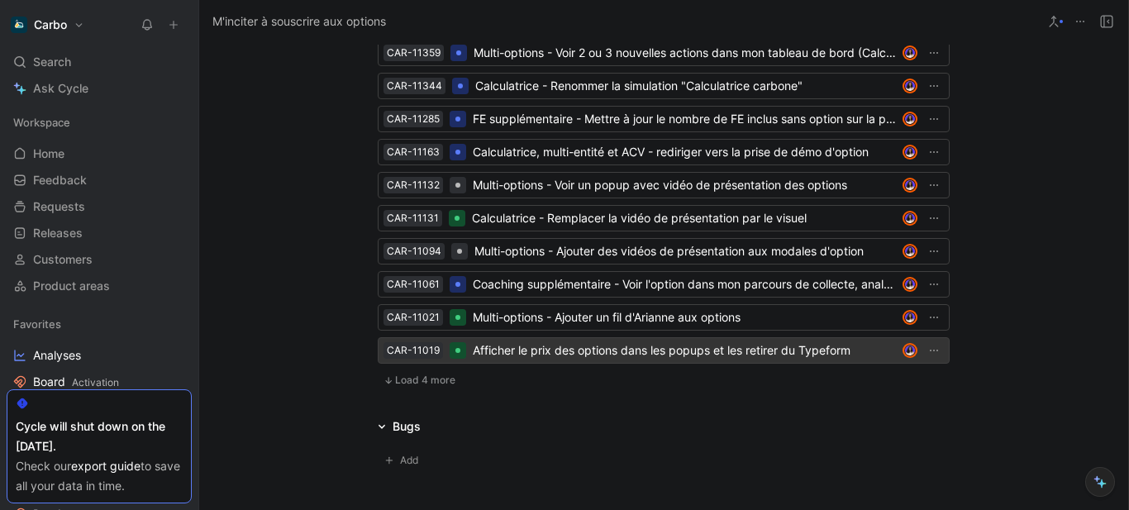
click at [518, 352] on div "Afficher le prix des options dans les popups et les retirer du Typeform" at bounding box center [684, 351] width 423 height 20
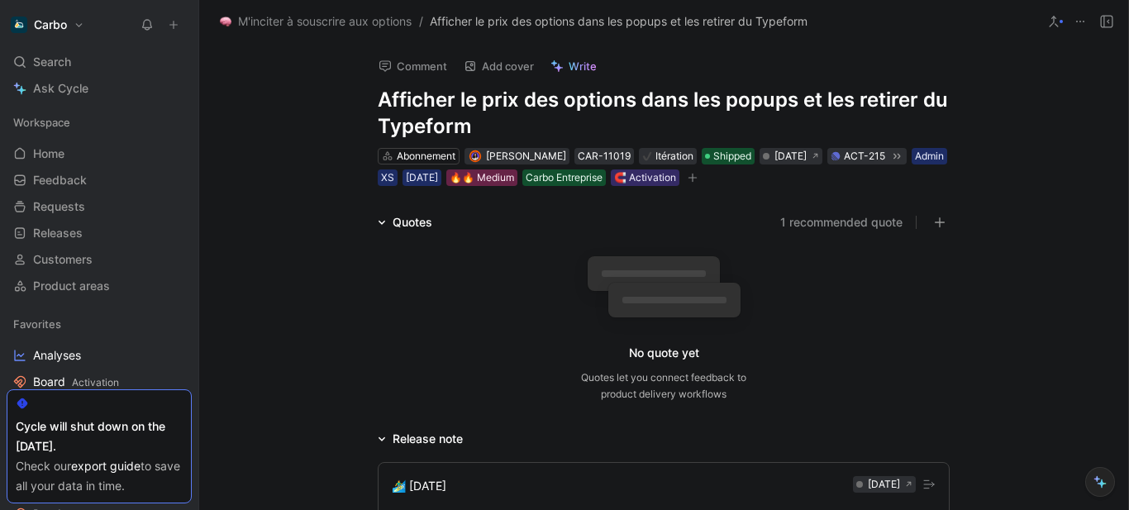
click at [378, 95] on h1 "Afficher le prix des options dans les popups et les retirer du Typeform" at bounding box center [664, 113] width 572 height 53
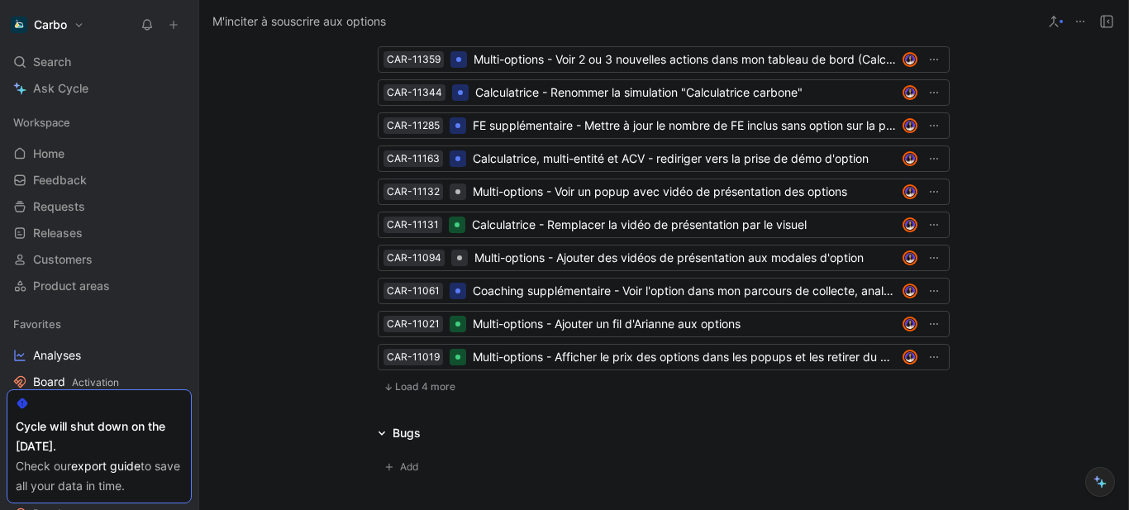
scroll to position [2031, 0]
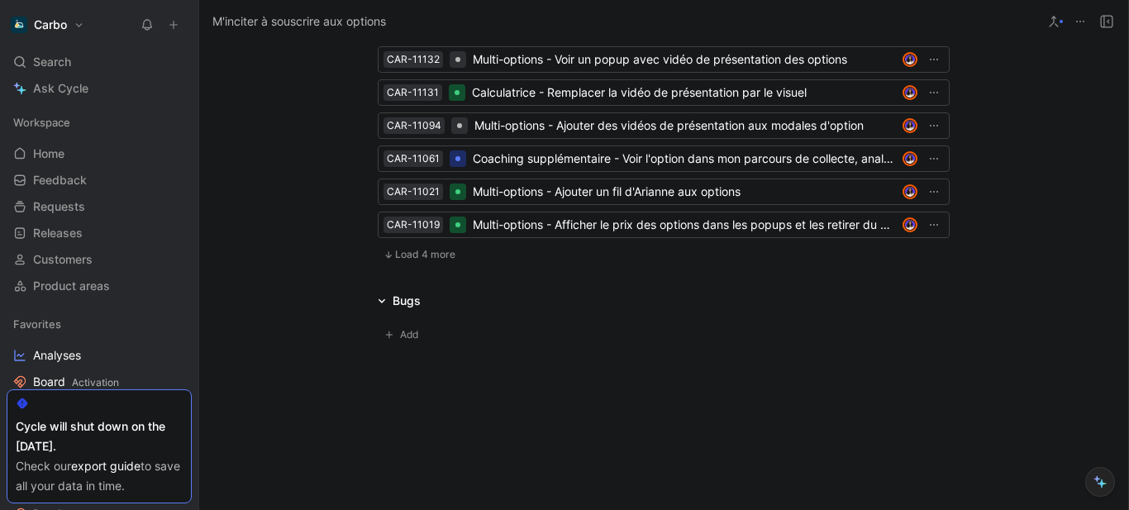
click at [417, 256] on span "Load 4 more" at bounding box center [425, 254] width 60 height 13
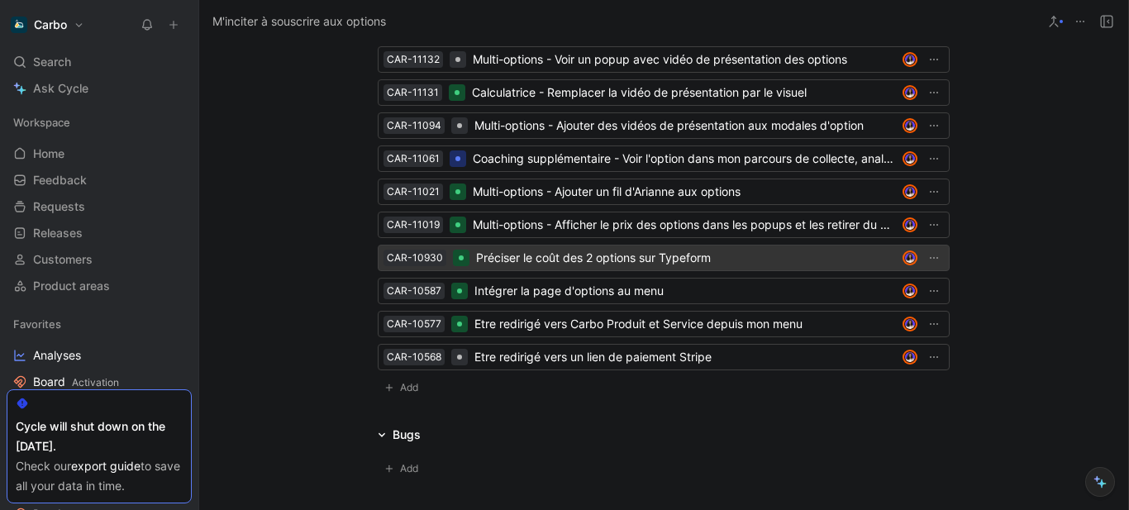
click at [545, 261] on div "Préciser le coût des 2 options sur Typeform" at bounding box center [686, 258] width 420 height 20
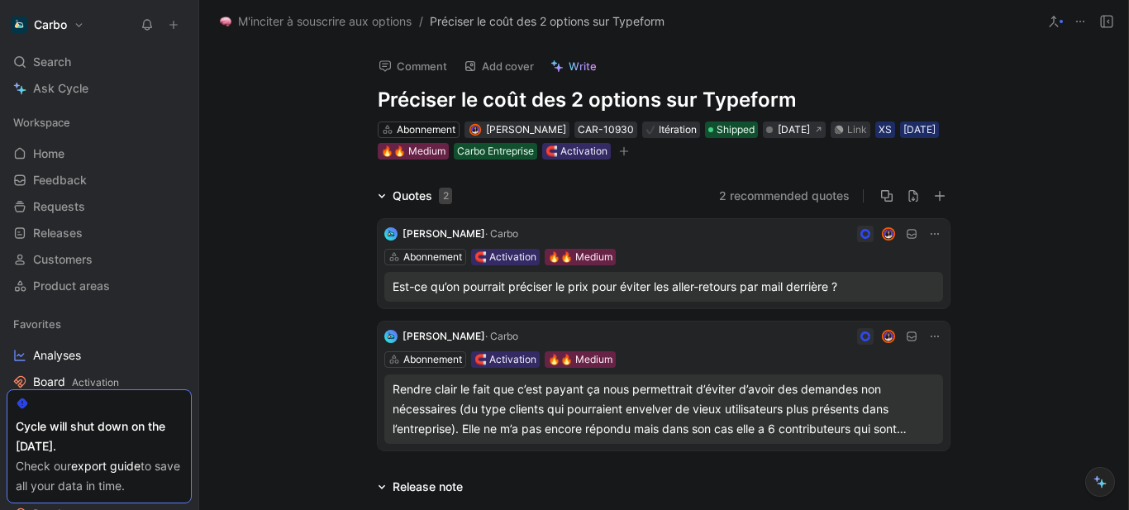
click at [378, 96] on h1 "Préciser le coût des 2 options sur Typeform" at bounding box center [664, 100] width 572 height 26
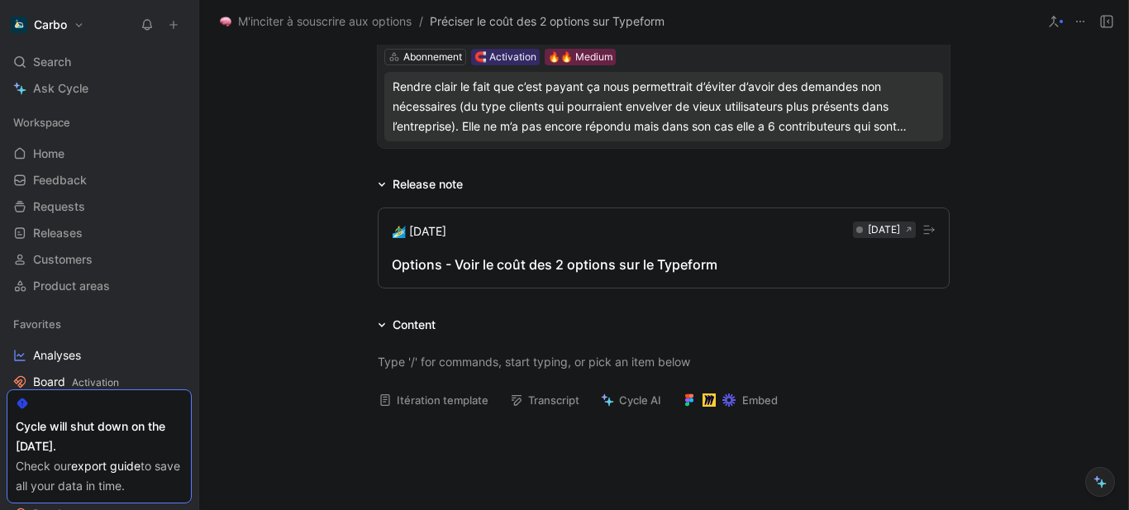
click at [588, 273] on div "Options - Voir le coût des 2 options sur le Typeform" at bounding box center [664, 265] width 544 height 20
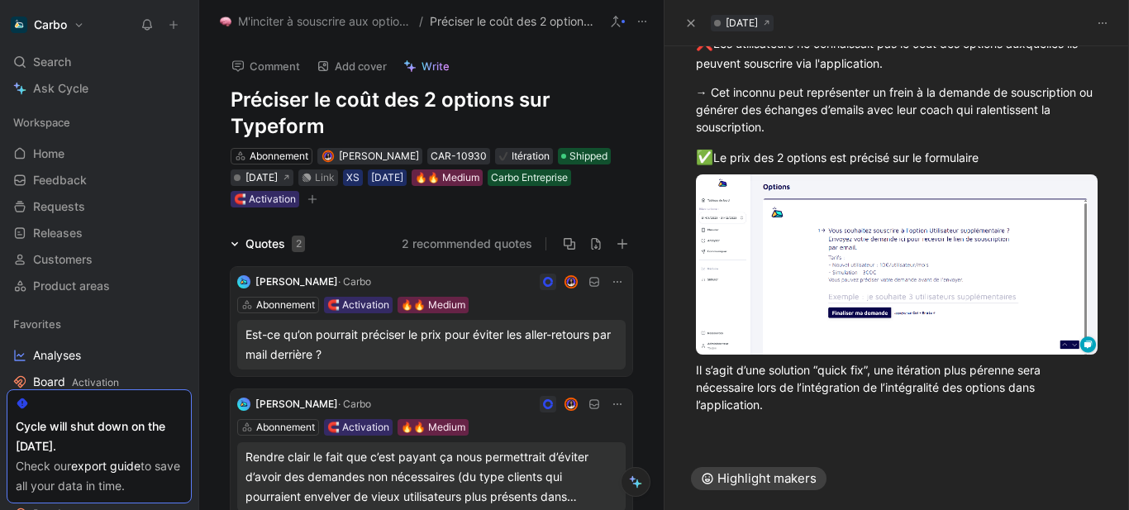
click at [242, 93] on h1 "Préciser le coût des 2 options sur Typeform" at bounding box center [432, 113] width 402 height 53
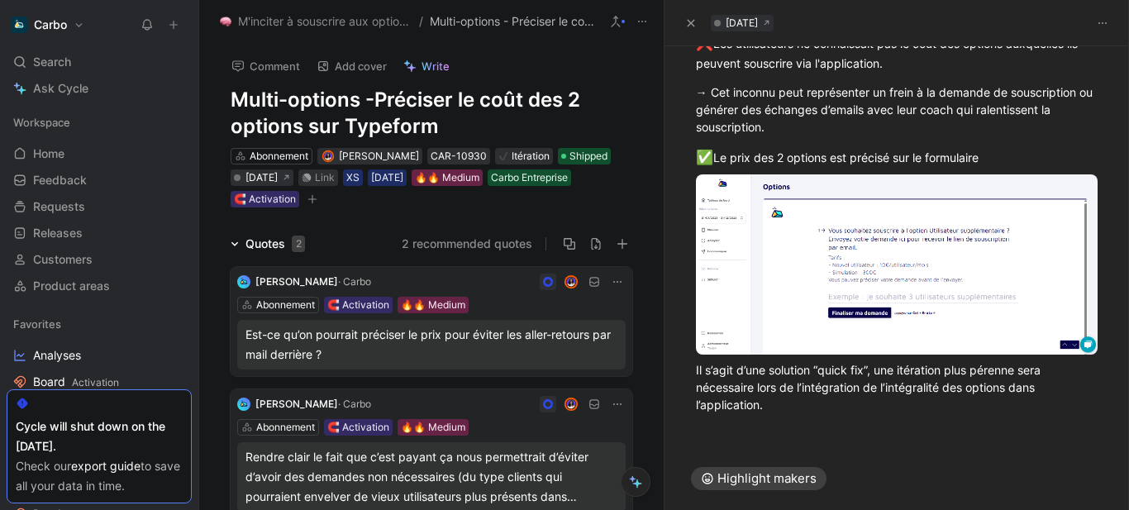
click at [579, 92] on h1 "Multi-options - Préciser le coût des 2 options sur Typeform" at bounding box center [432, 113] width 402 height 53
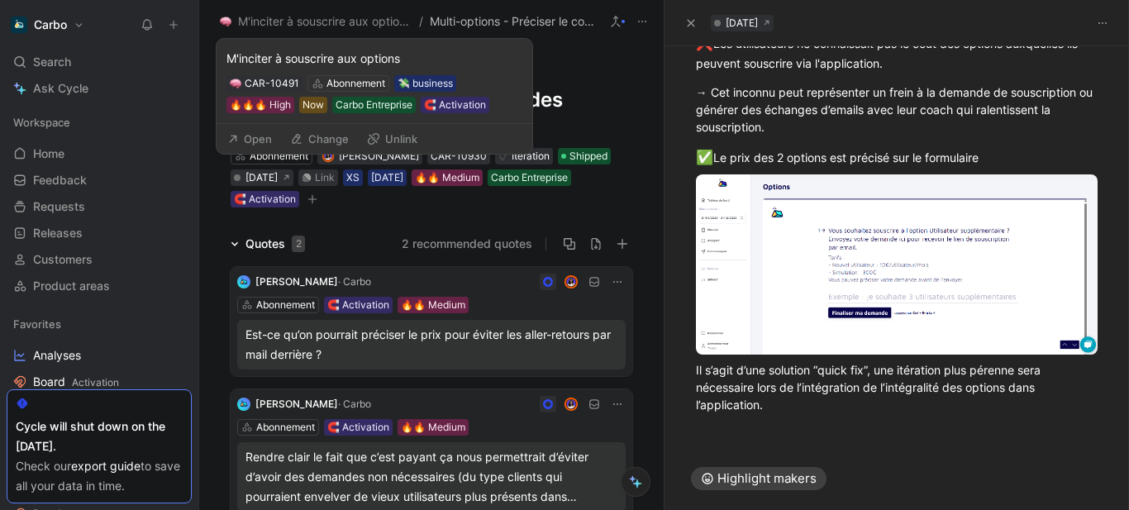
click at [255, 141] on button "Open" at bounding box center [250, 138] width 60 height 23
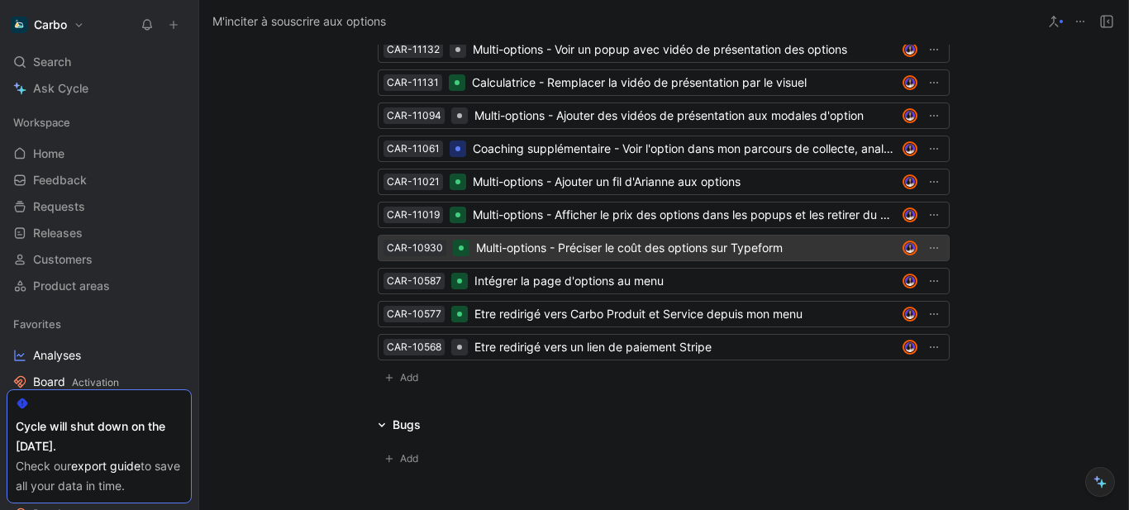
scroll to position [2814, 0]
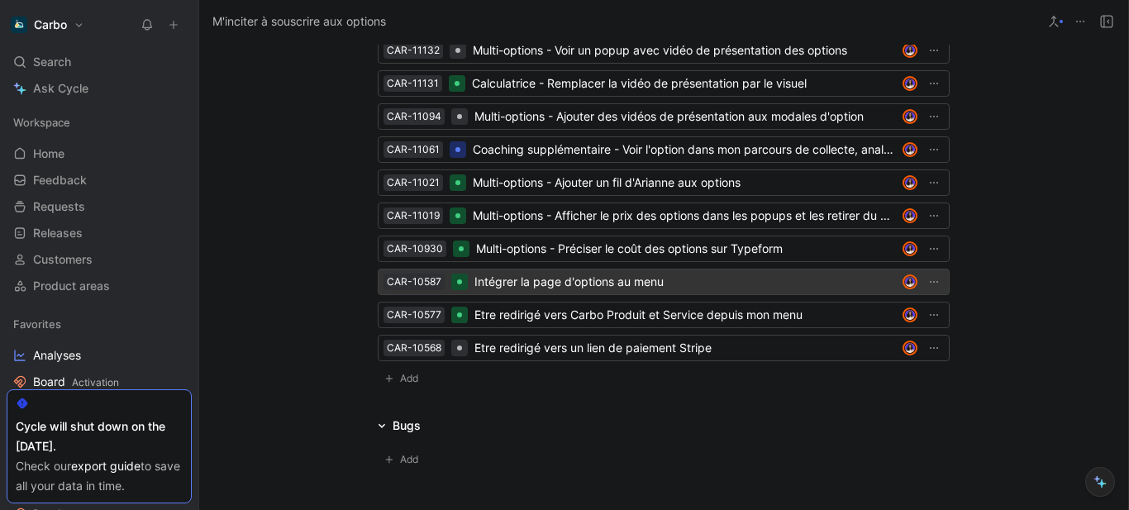
click at [586, 274] on div "Intégrer la page d'options au menu" at bounding box center [686, 282] width 422 height 20
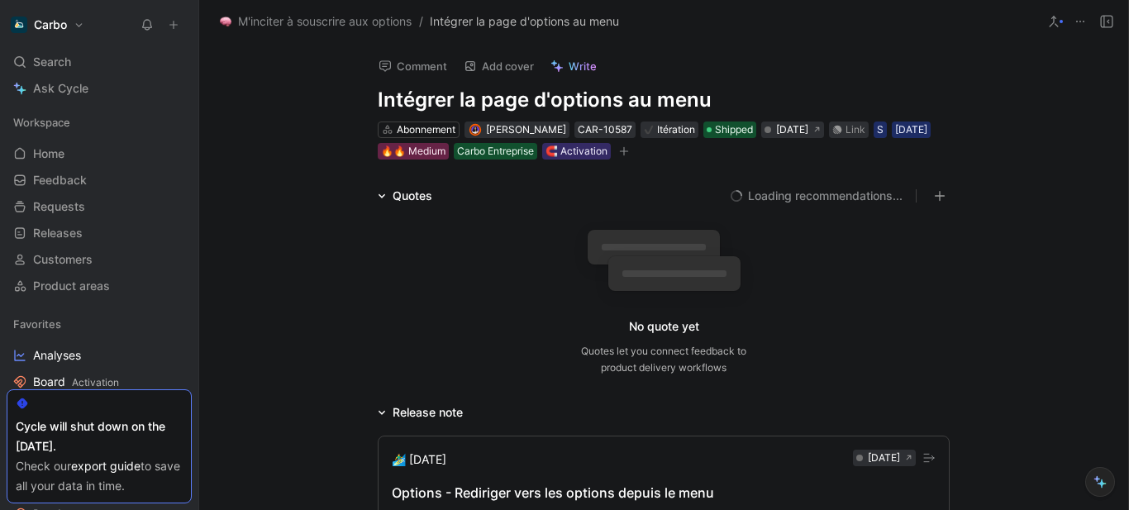
click at [378, 95] on h1 "Intégrer la page d'options au menu" at bounding box center [664, 100] width 572 height 26
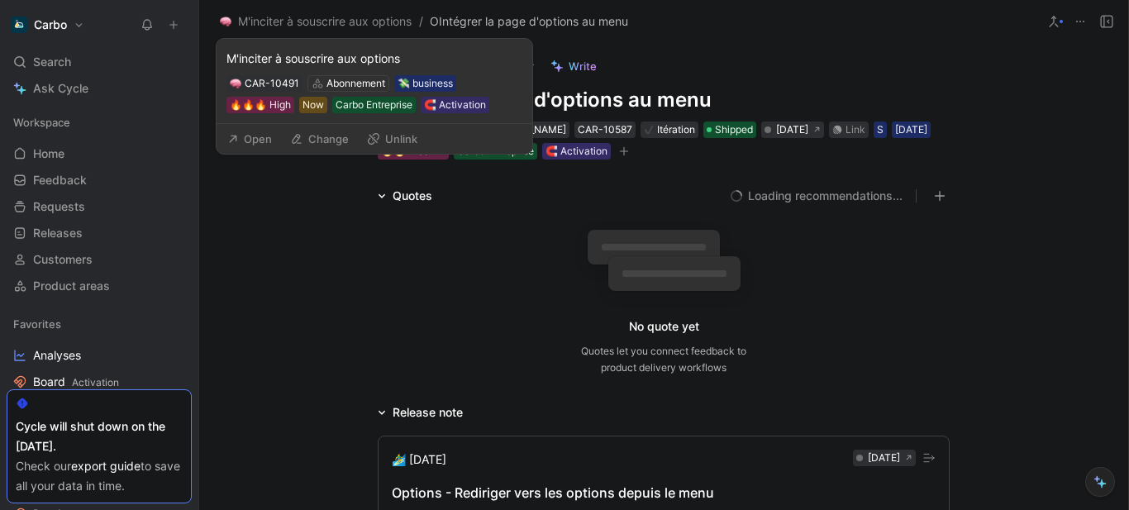
click at [272, 129] on button "Open" at bounding box center [250, 138] width 60 height 23
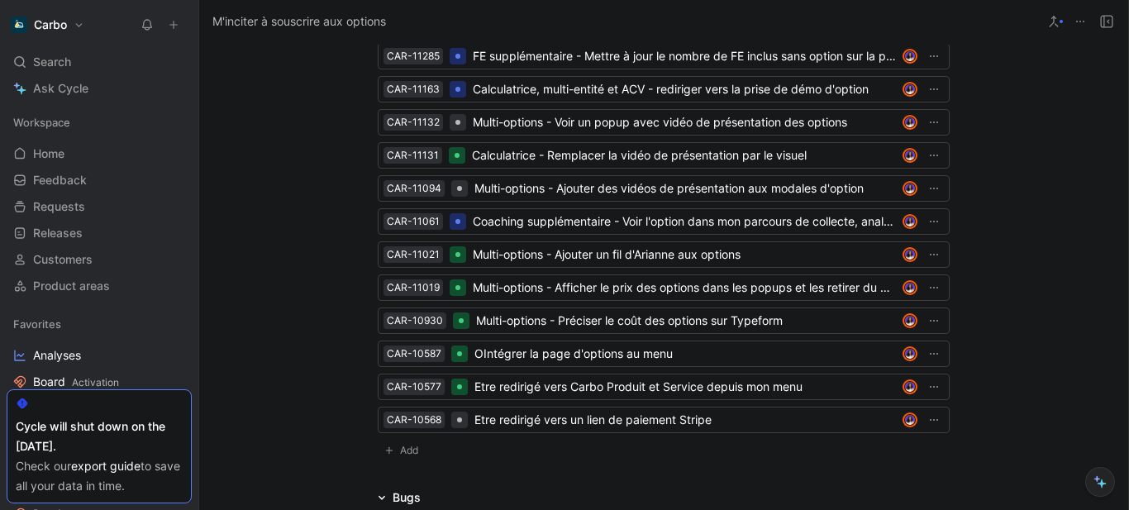
scroll to position [2940, 0]
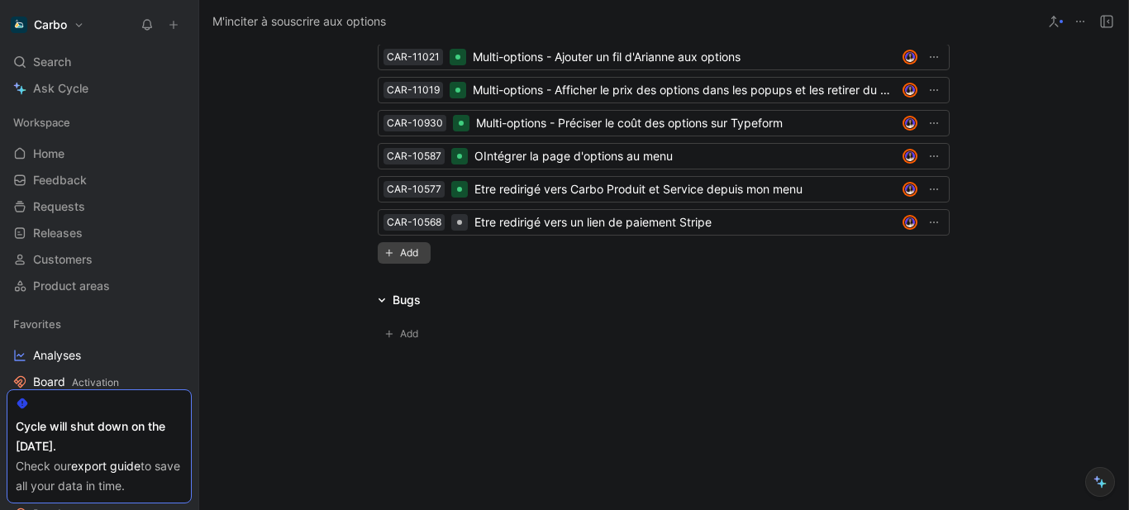
click at [407, 248] on span "Add" at bounding box center [411, 253] width 23 height 17
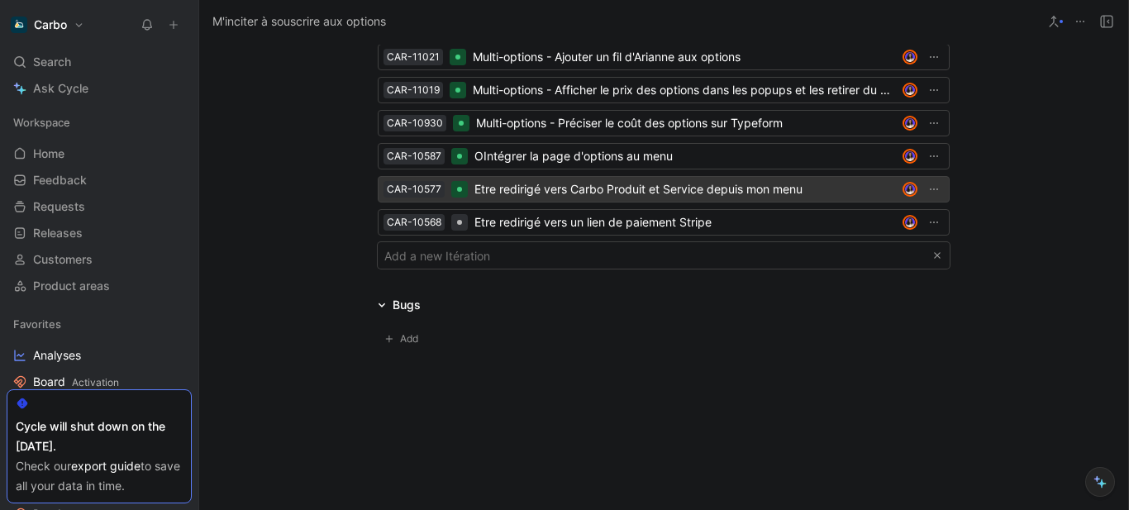
click at [537, 193] on div "Etre redirigé vers Carbo Produit et Service depuis mon menu" at bounding box center [686, 189] width 422 height 20
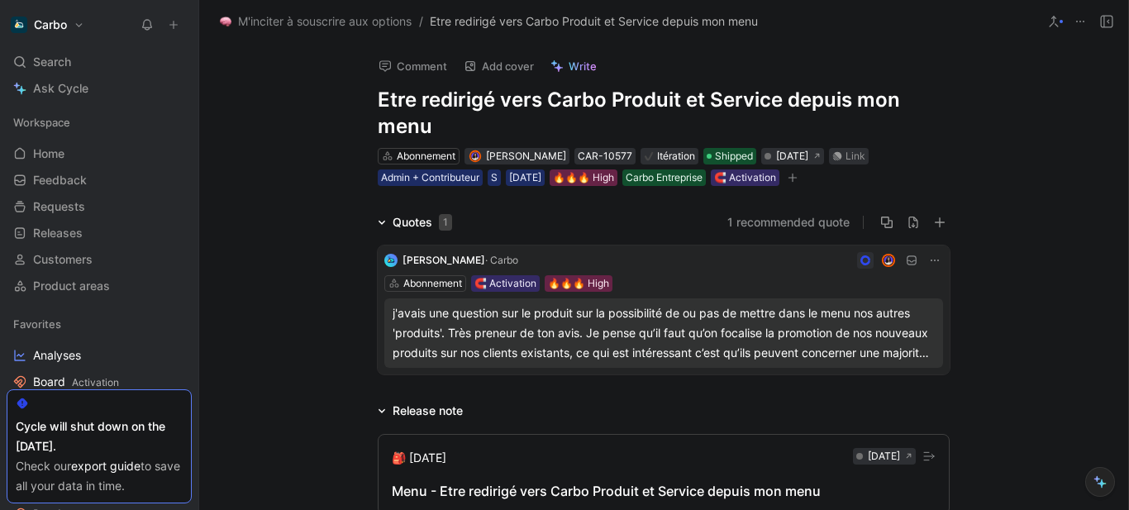
click at [380, 95] on h1 "Etre redirigé vers Carbo Produit et Service depuis mon menu" at bounding box center [664, 113] width 572 height 53
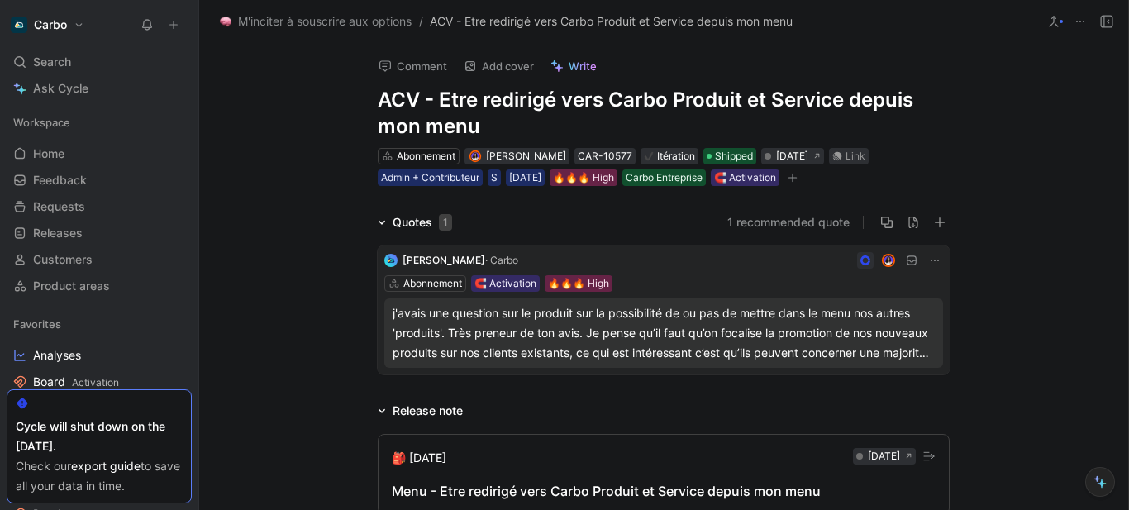
click at [148, 11] on div "Carbo Search Ctrl K Ask Cycle Workspace Home G then H Feedback G then F Request…" at bounding box center [99, 255] width 198 height 510
click at [151, 23] on icon at bounding box center [147, 24] width 13 height 13
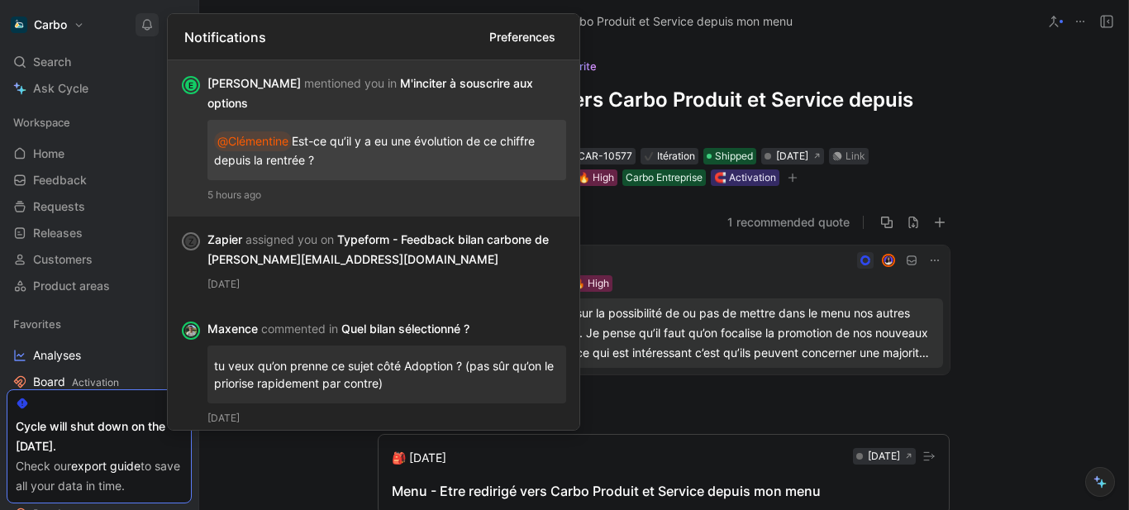
click at [424, 166] on div "[PERSON_NAME] mentioned you in M'inciter à souscrire aux options @Clémentine Es…" at bounding box center [386, 139] width 359 height 130
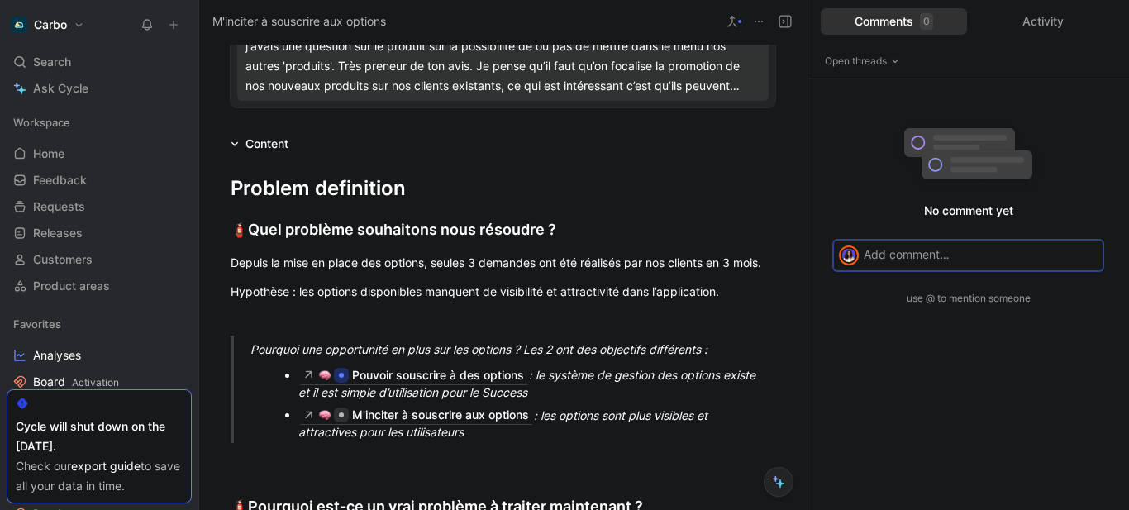
scroll to position [1185, 0]
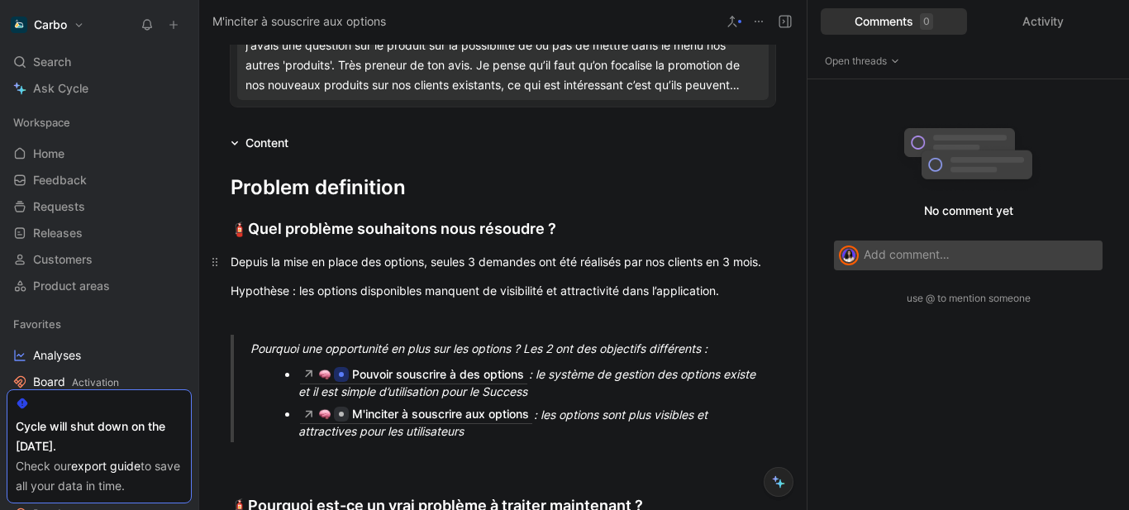
click at [480, 257] on div "Depuis la mise en place des options, seules 3 demandes ont été réalisés par nos…" at bounding box center [503, 261] width 545 height 17
click at [437, 269] on div "Depuis la mise en place des options, seules 4 demandes ont été réalisés par nos…" at bounding box center [503, 261] width 545 height 17
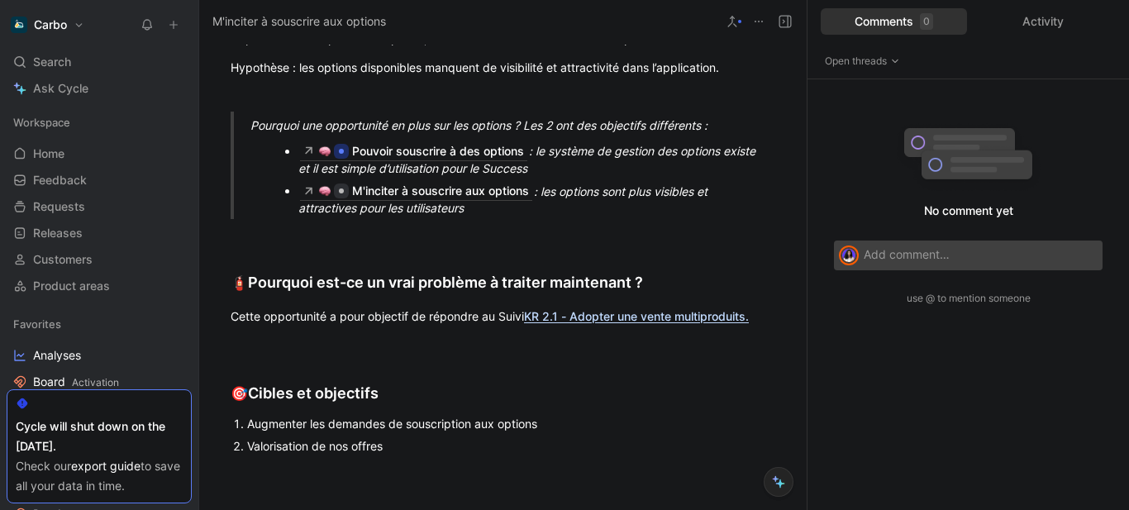
scroll to position [1409, 0]
click at [456, 320] on p "Cette opportunité a pour objectif de répondre au Suivi KR 2.1 - Adopter une ven…" at bounding box center [503, 315] width 608 height 27
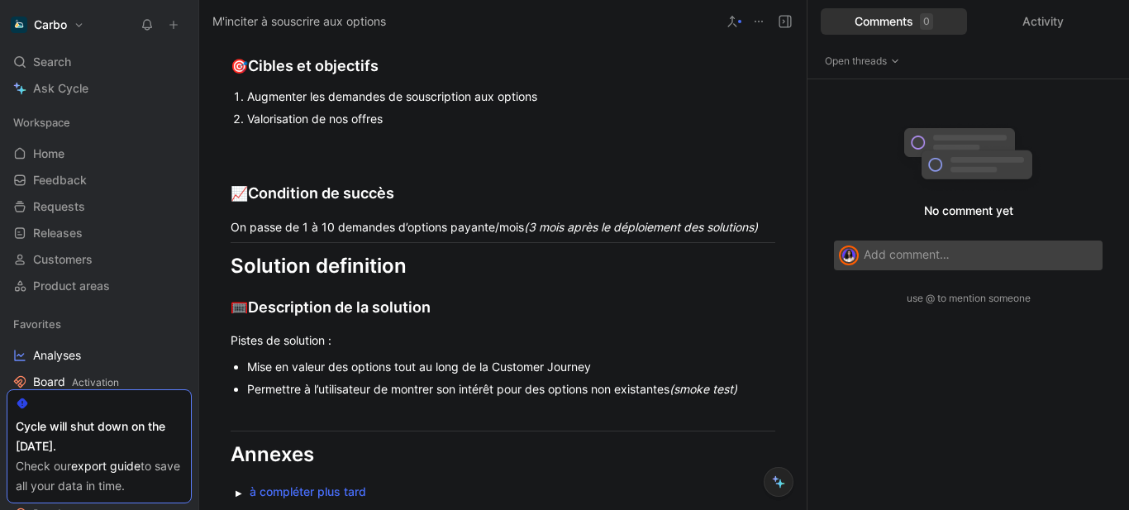
scroll to position [1738, 0]
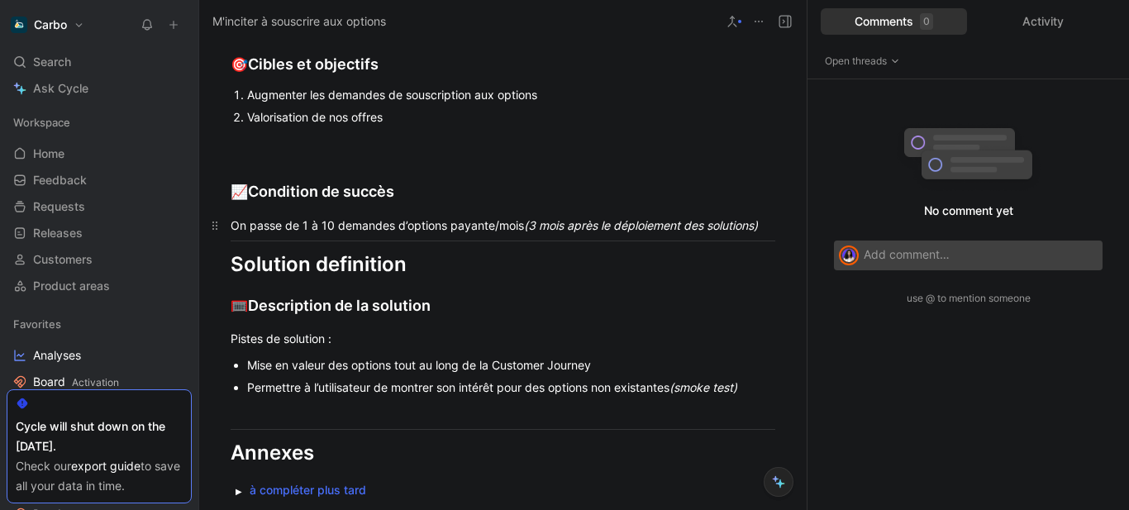
click at [310, 234] on div "On passe de 1 à 10 demandes d’options payante/mois (3 mois après le déploiement…" at bounding box center [503, 225] width 545 height 17
click at [548, 347] on div "Pistes de solution :" at bounding box center [503, 338] width 545 height 17
click at [489, 234] on div "On passe de 1 à 10 demandes d’options payante/mois (3 mois après le déploiement…" at bounding box center [503, 225] width 545 height 17
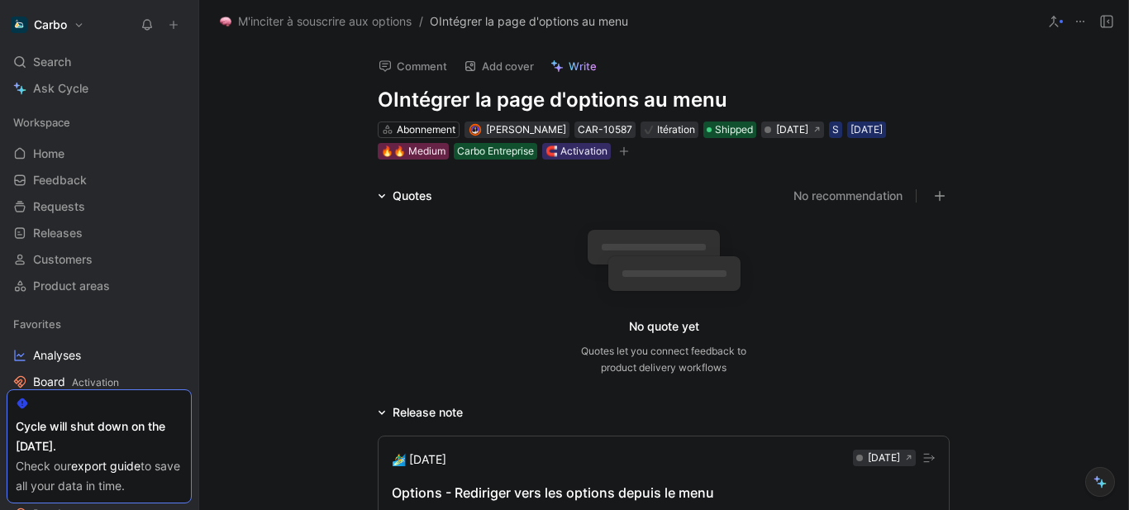
click at [378, 96] on h1 "OIntégrer la page d'options au menu" at bounding box center [664, 100] width 572 height 26
